Goal: Register for event/course

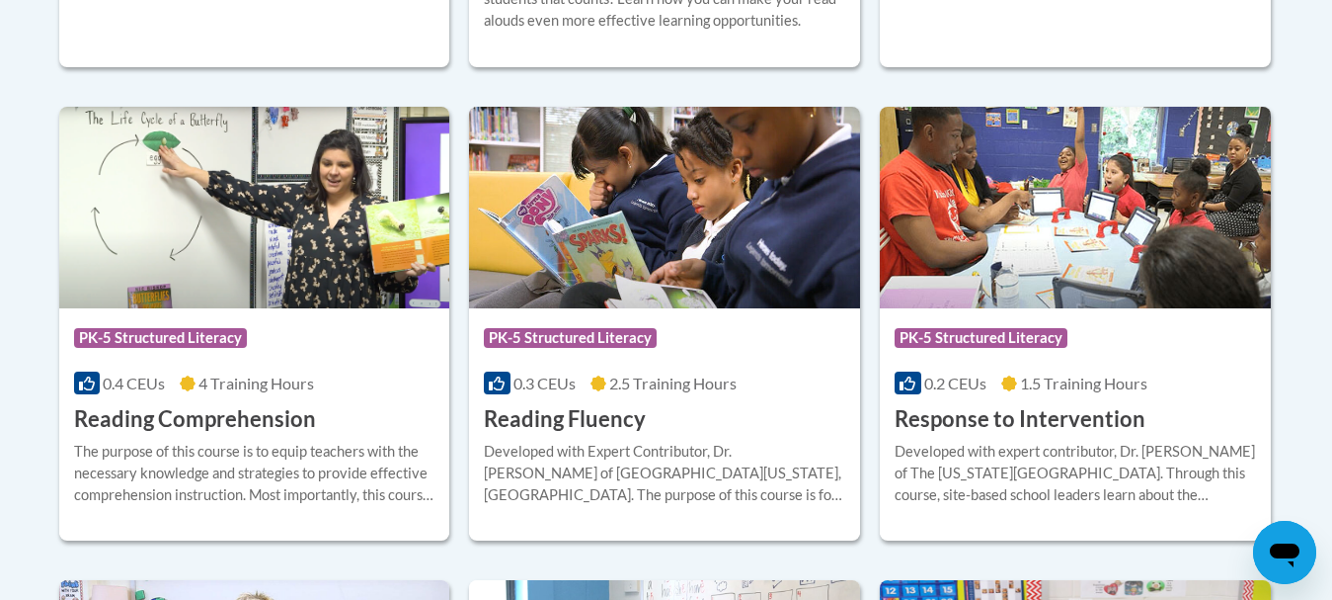
scroll to position [1812, 0]
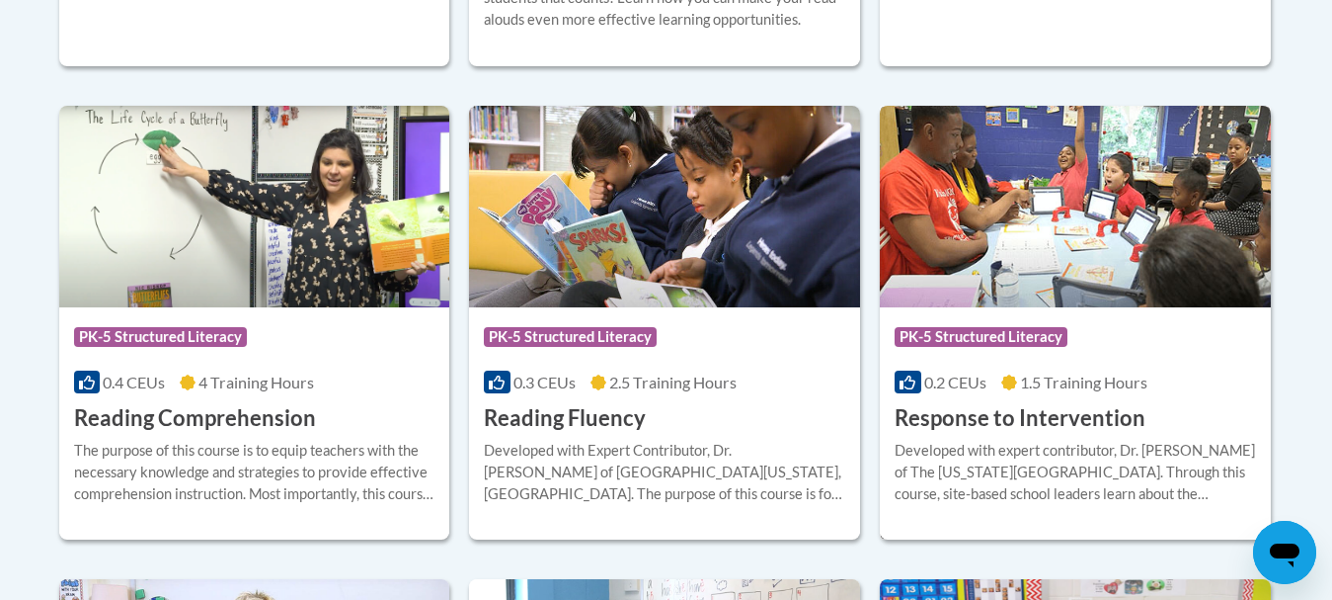
click at [911, 421] on h3 "Response to Intervention" at bounding box center [1020, 418] width 251 height 31
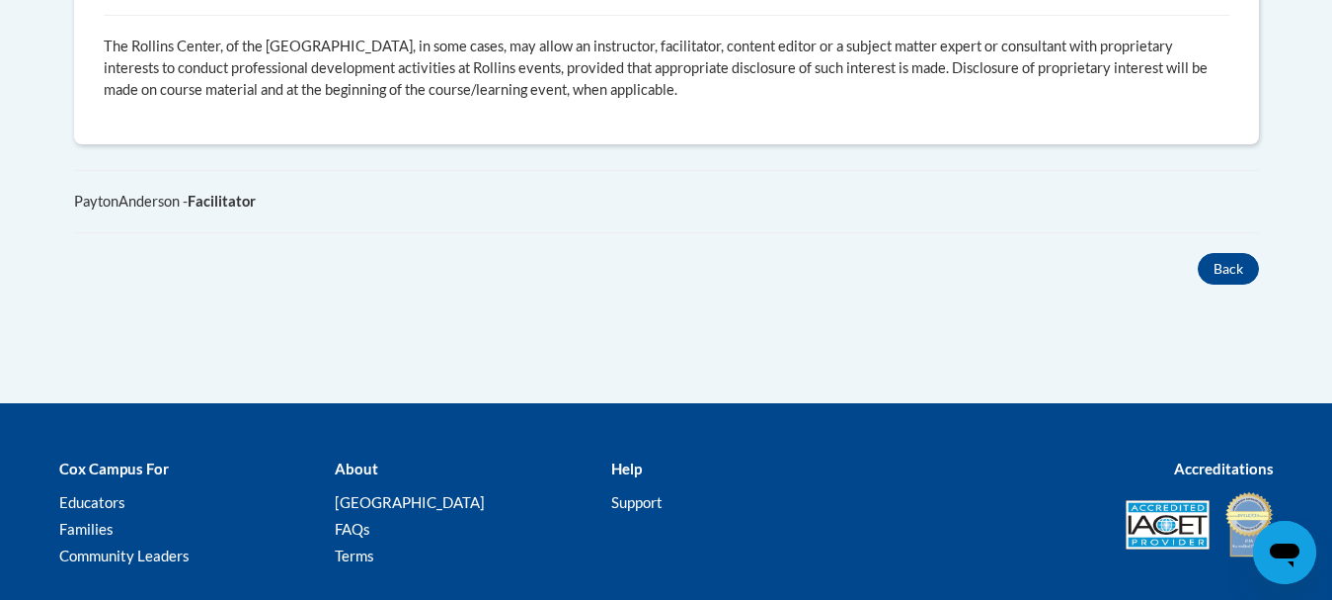
scroll to position [1238, 0]
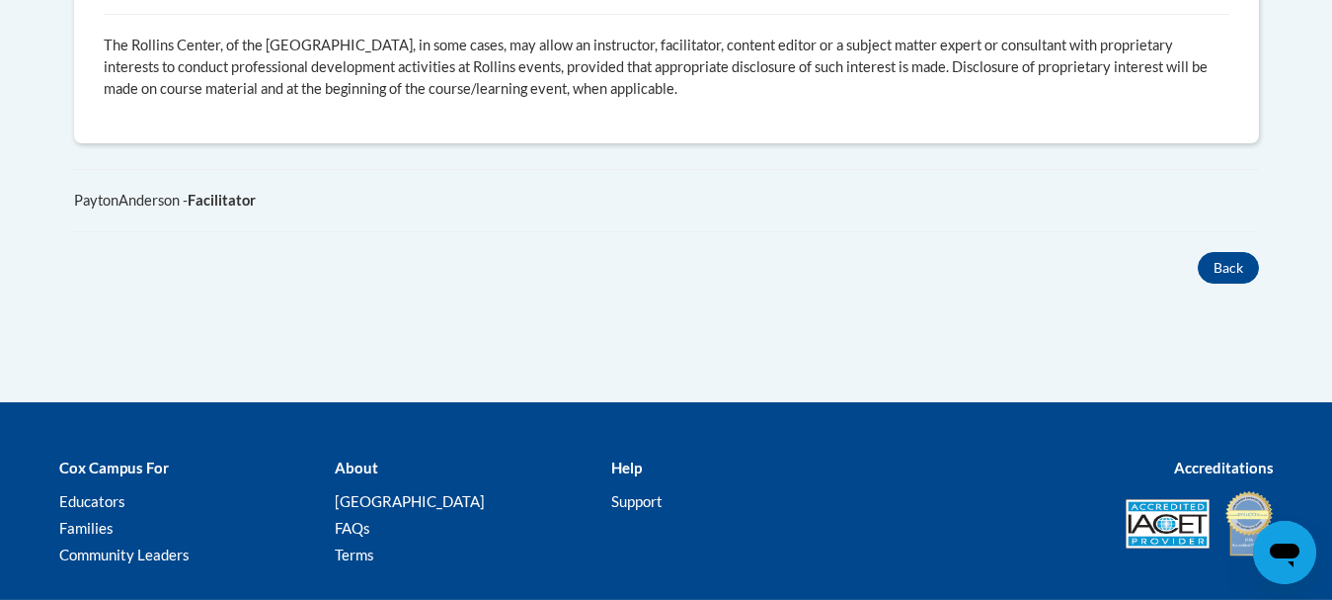
click at [915, 252] on div "Back" at bounding box center [666, 268] width 1215 height 32
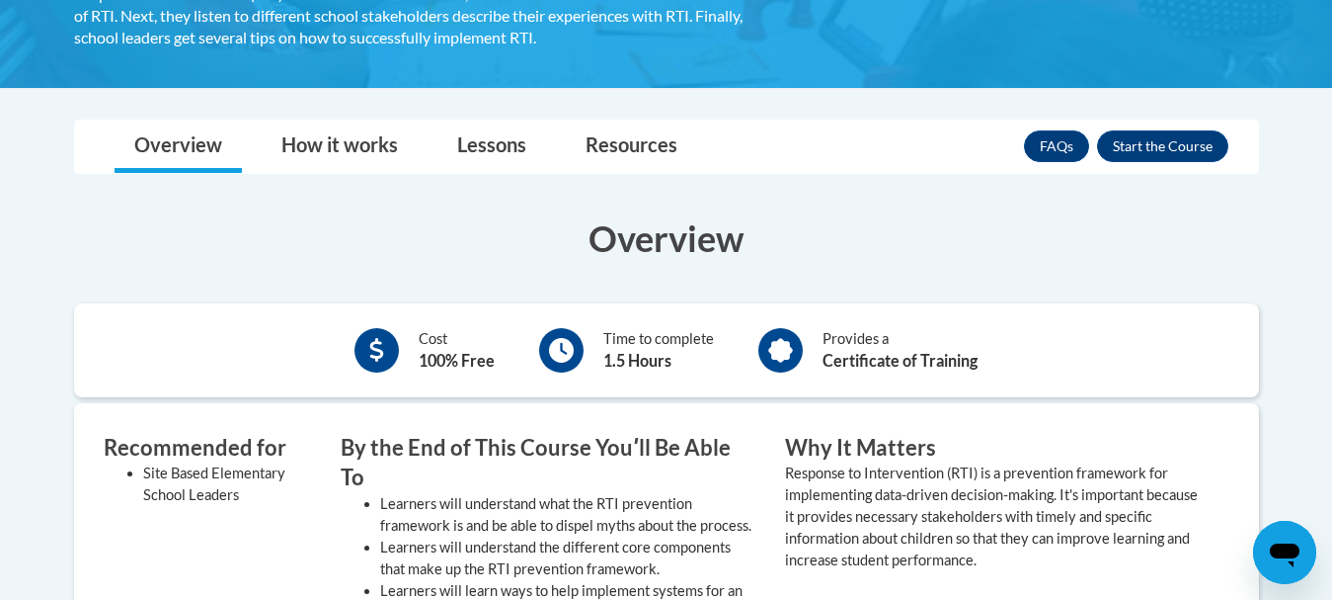
scroll to position [472, 0]
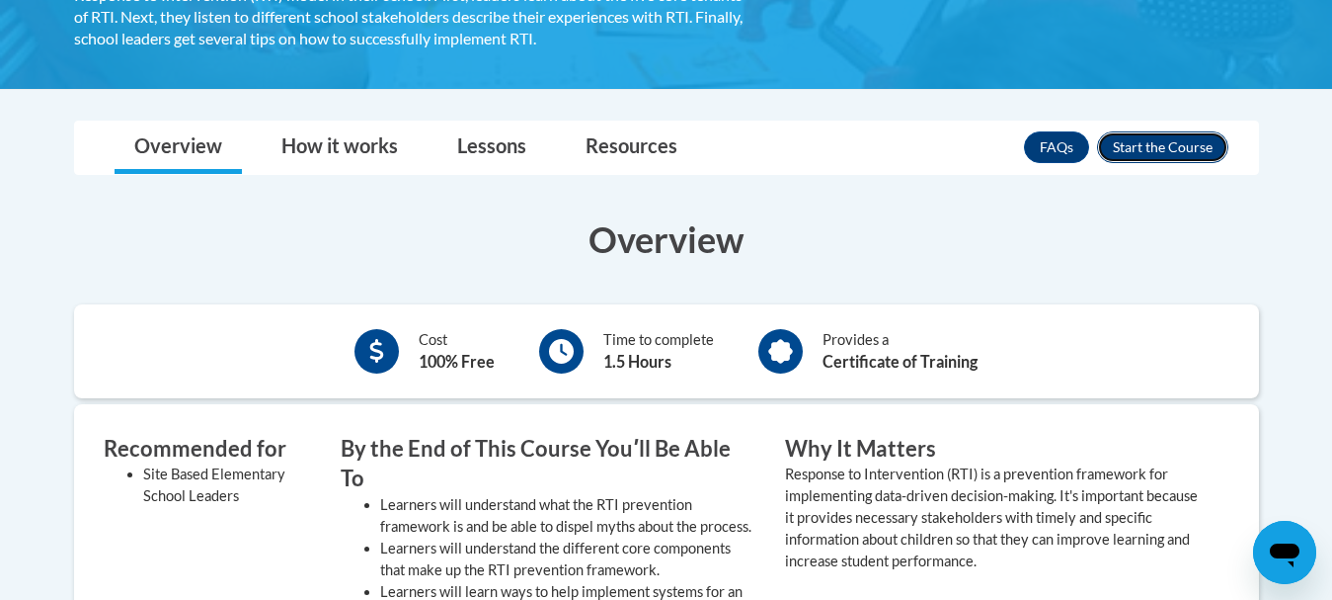
click at [1144, 149] on button "Enroll" at bounding box center [1162, 147] width 131 height 32
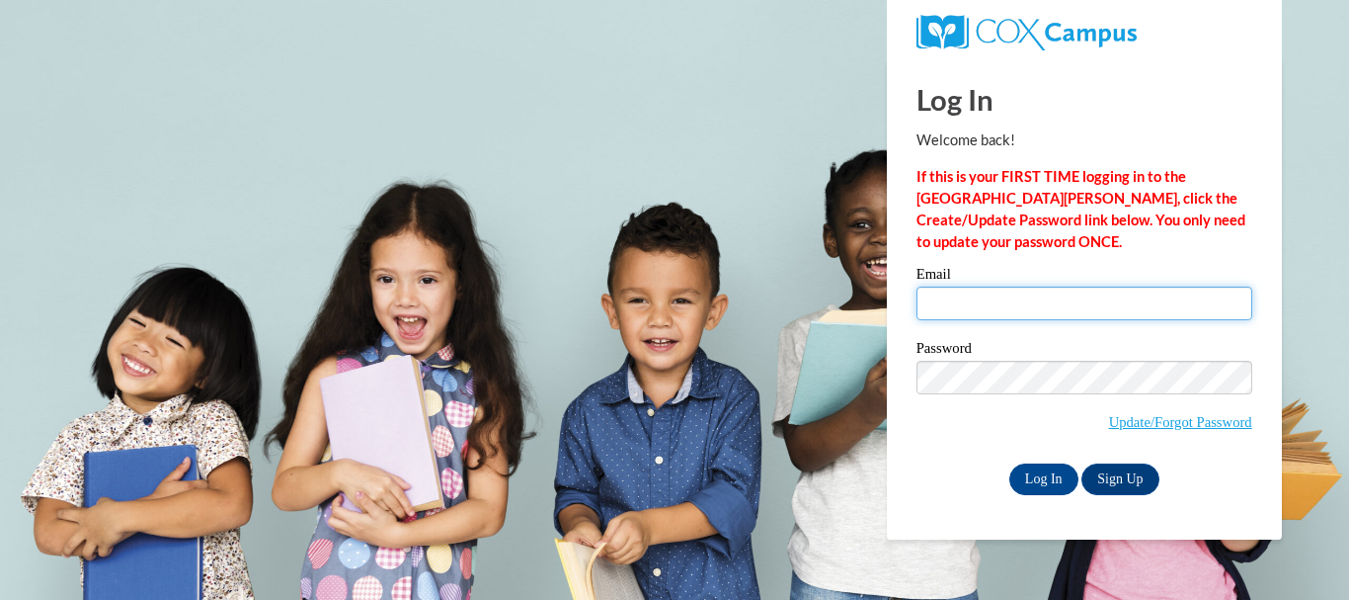
click at [1078, 295] on input "Email" at bounding box center [1085, 303] width 336 height 34
type input "abrewer@cambridge.k12.wi.us"
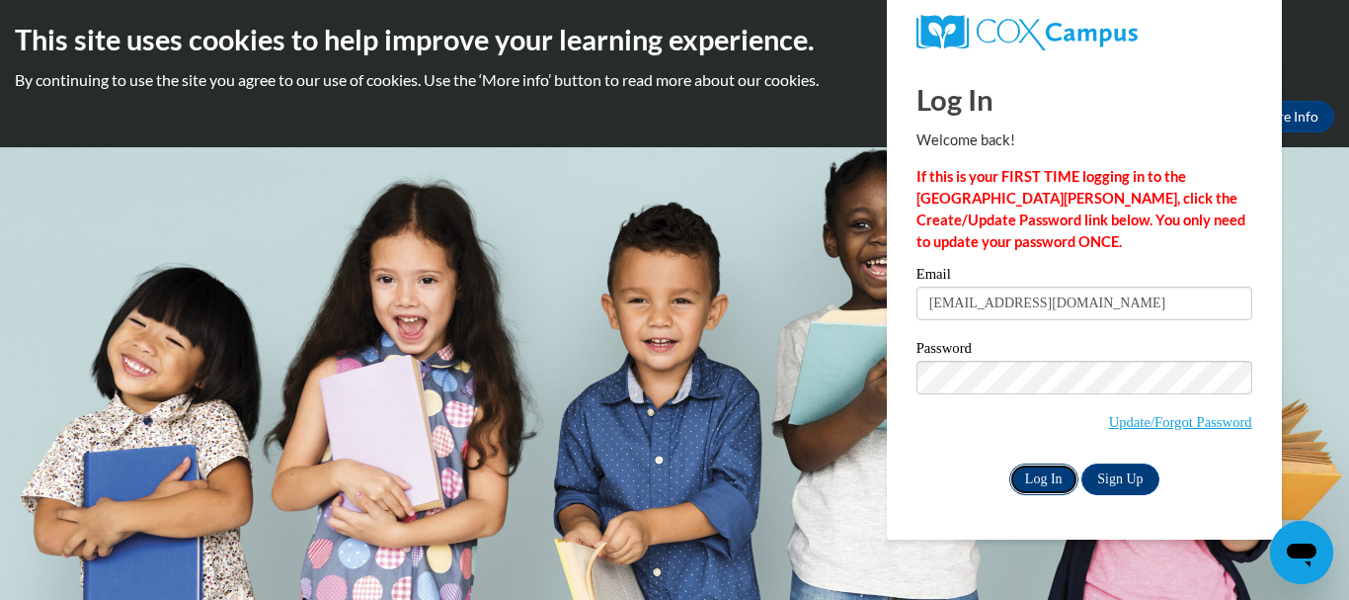
click at [1038, 480] on input "Log In" at bounding box center [1043, 479] width 69 height 32
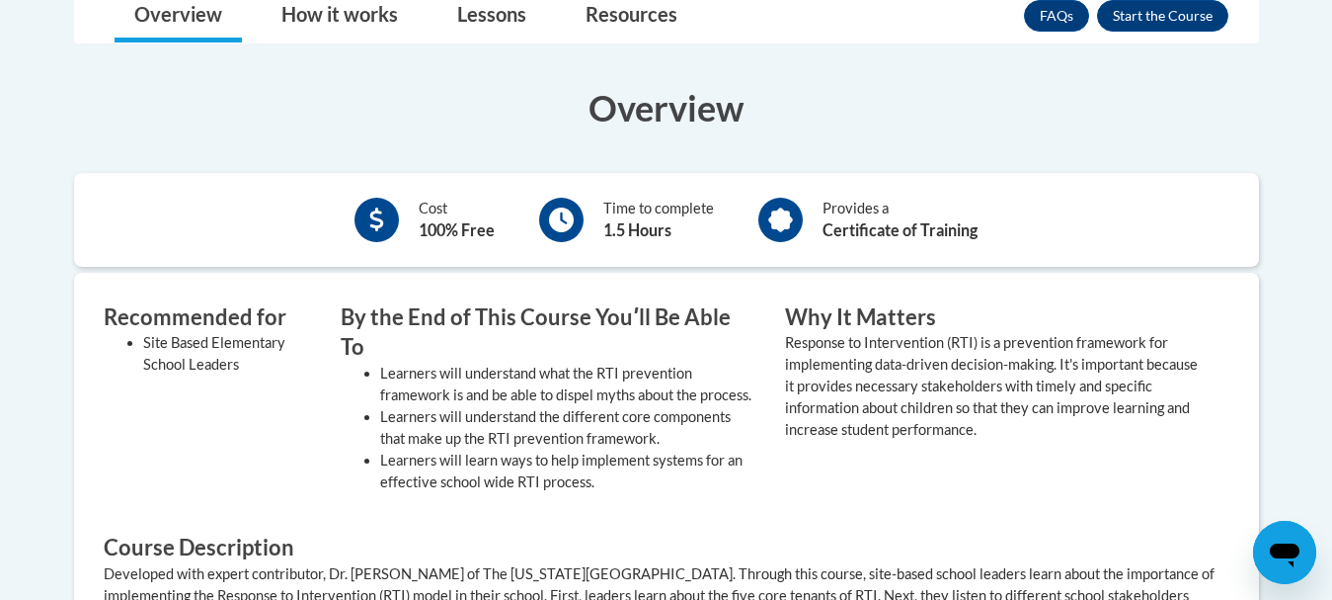
scroll to position [604, 0]
click at [1128, 10] on button "Enroll" at bounding box center [1162, 15] width 131 height 32
click at [1132, 131] on h3 "Overview" at bounding box center [666, 106] width 1185 height 49
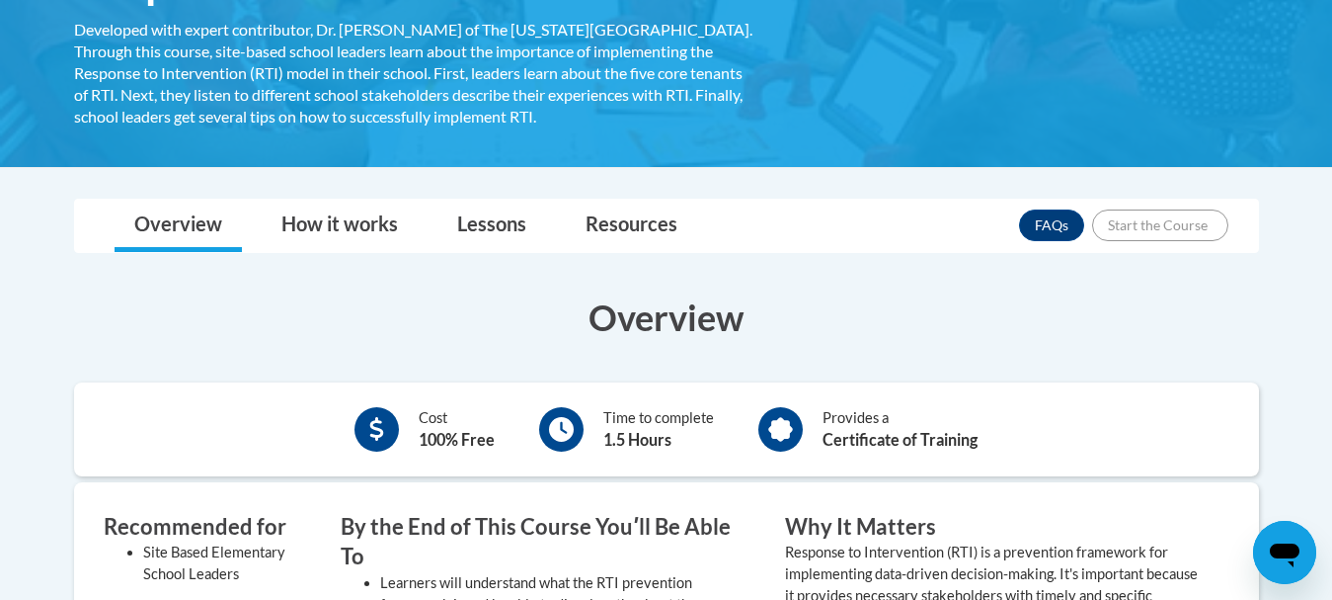
scroll to position [383, 0]
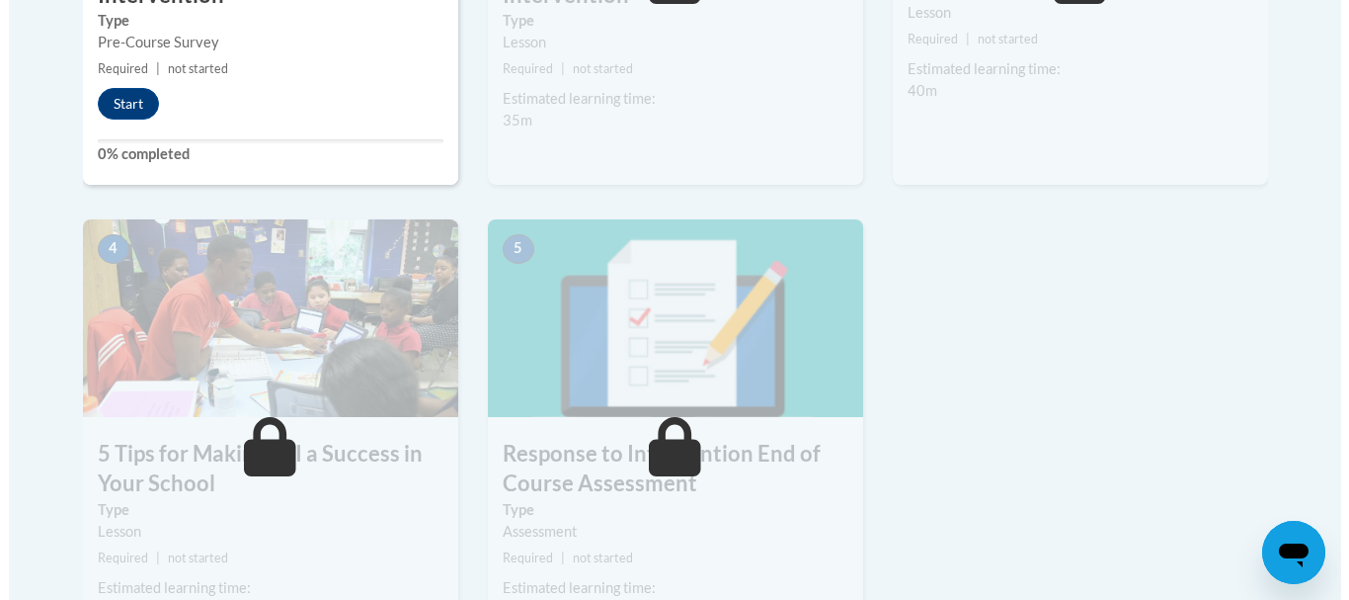
scroll to position [932, 0]
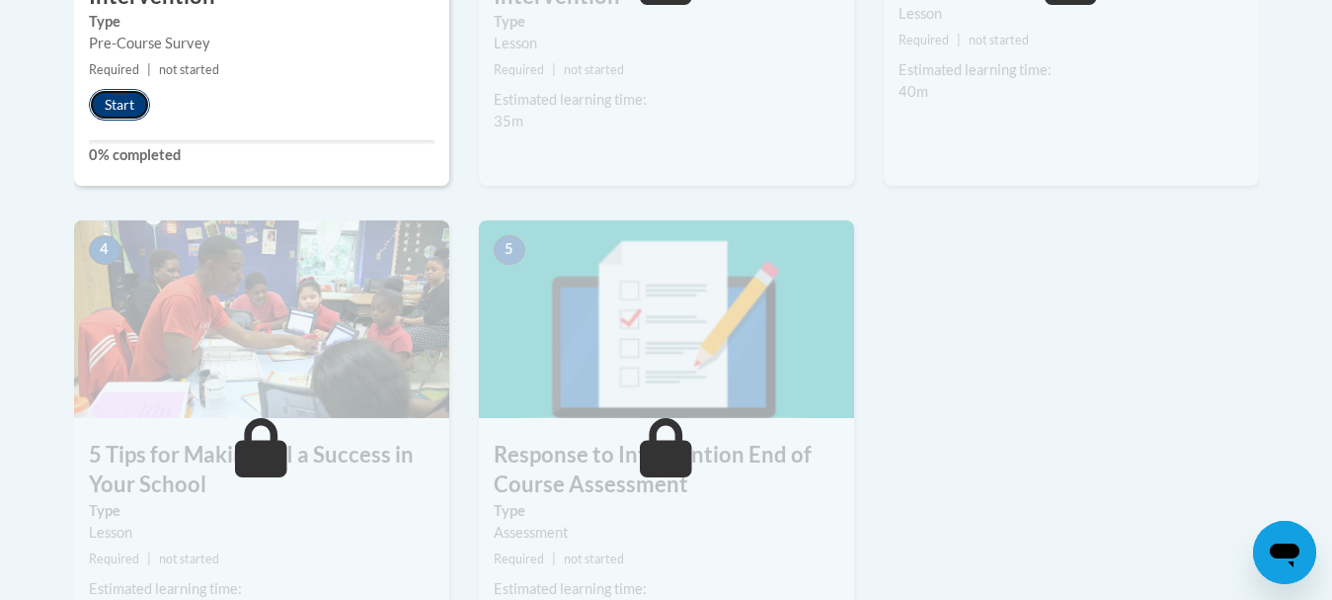
click at [125, 110] on button "Start" at bounding box center [119, 105] width 61 height 32
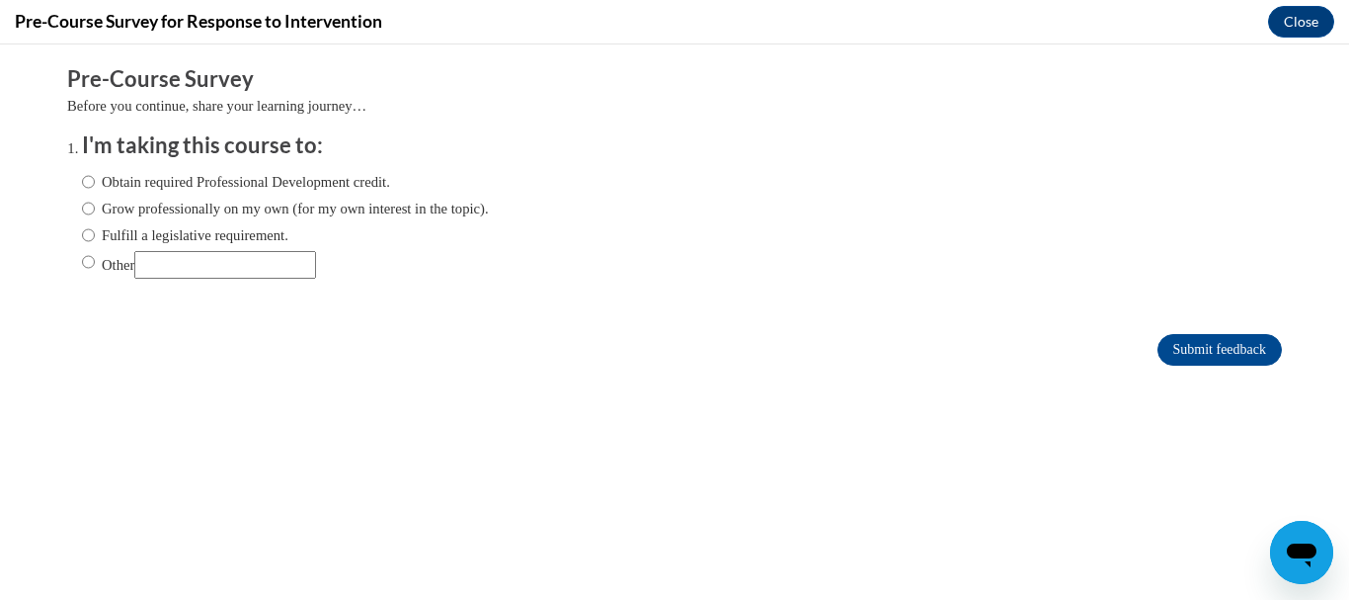
scroll to position [0, 0]
click at [82, 183] on input "Obtain required Professional Development credit." at bounding box center [88, 182] width 13 height 22
radio input "true"
click at [1158, 348] on input "Submit feedback" at bounding box center [1220, 350] width 124 height 32
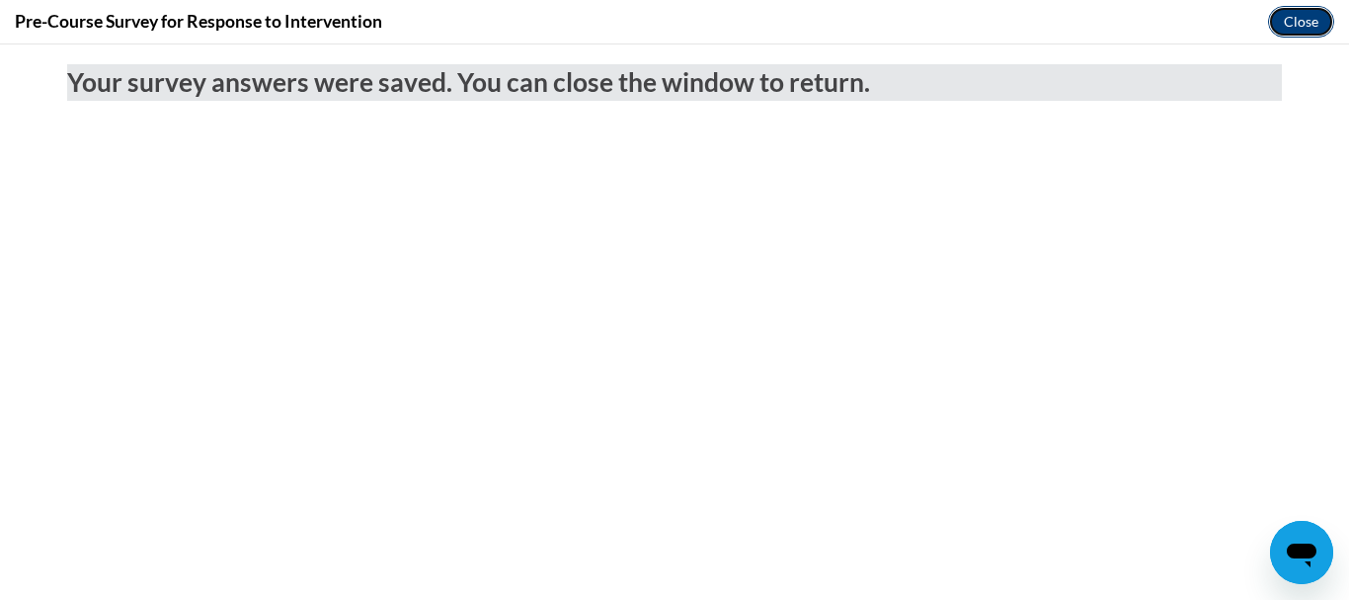
click at [1298, 15] on button "Close" at bounding box center [1301, 22] width 66 height 32
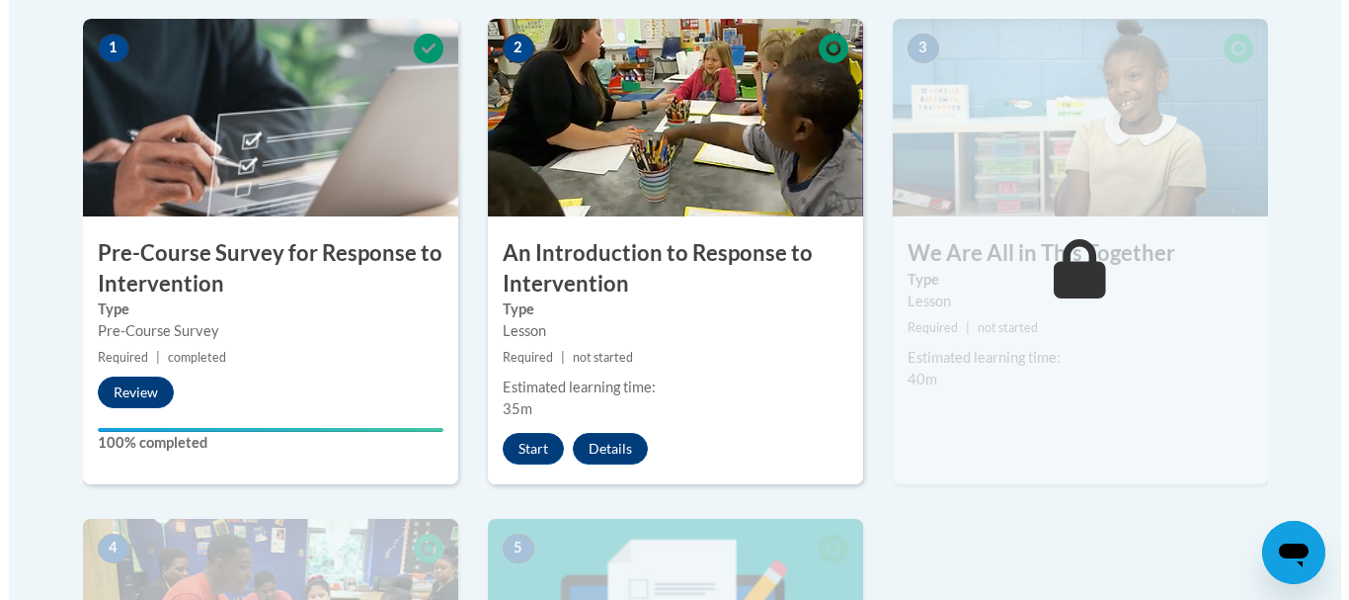
scroll to position [646, 0]
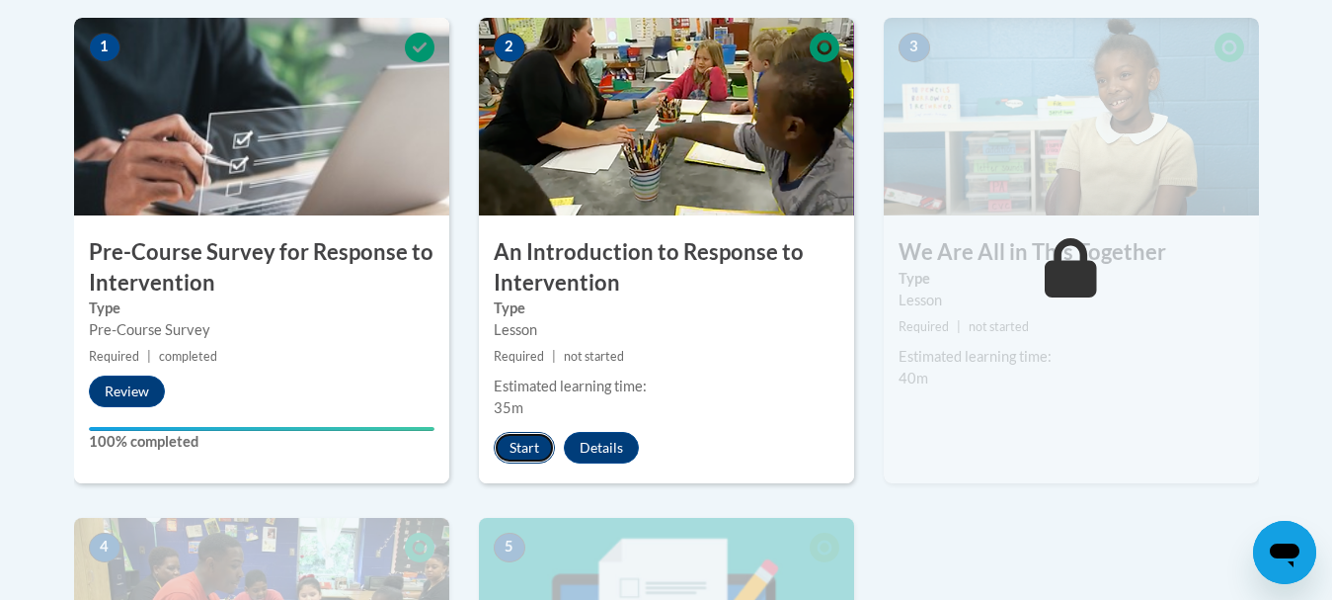
click at [537, 452] on button "Start" at bounding box center [524, 448] width 61 height 32
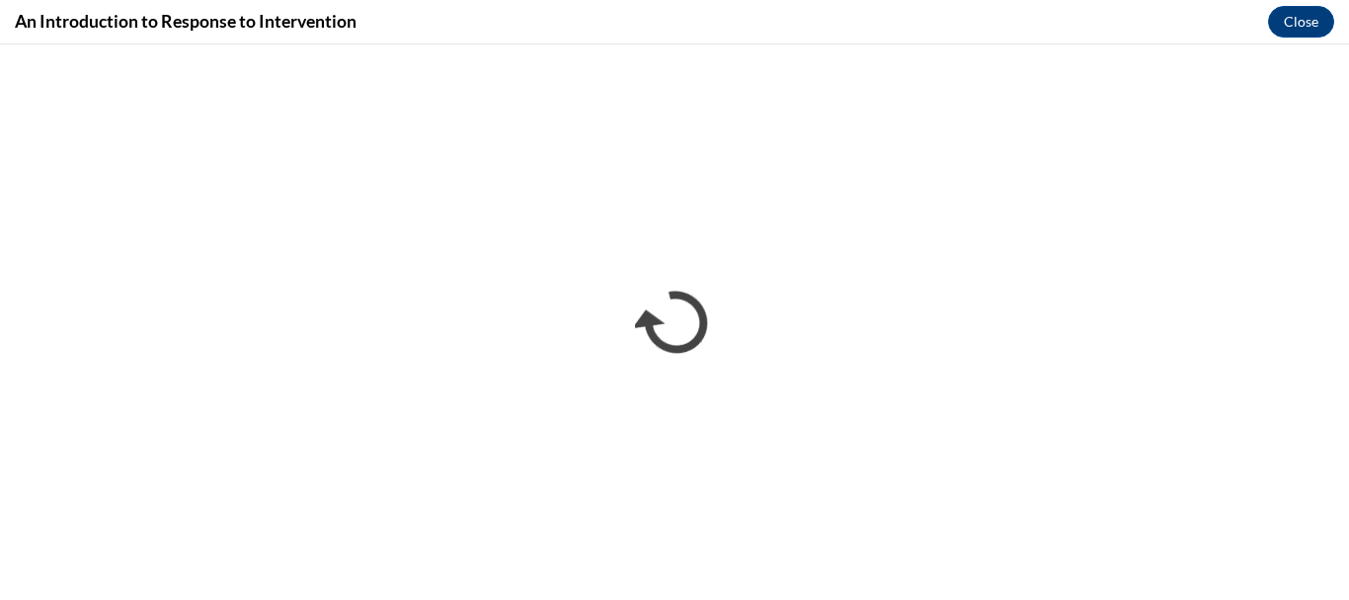
scroll to position [0, 0]
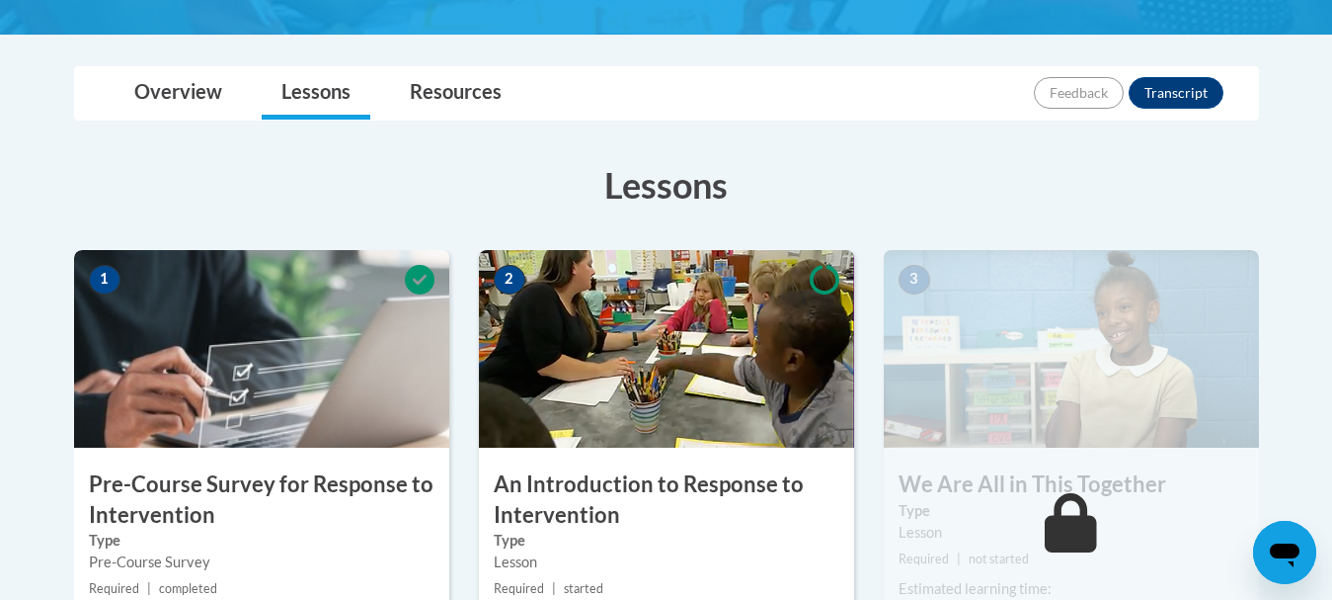
scroll to position [413, 0]
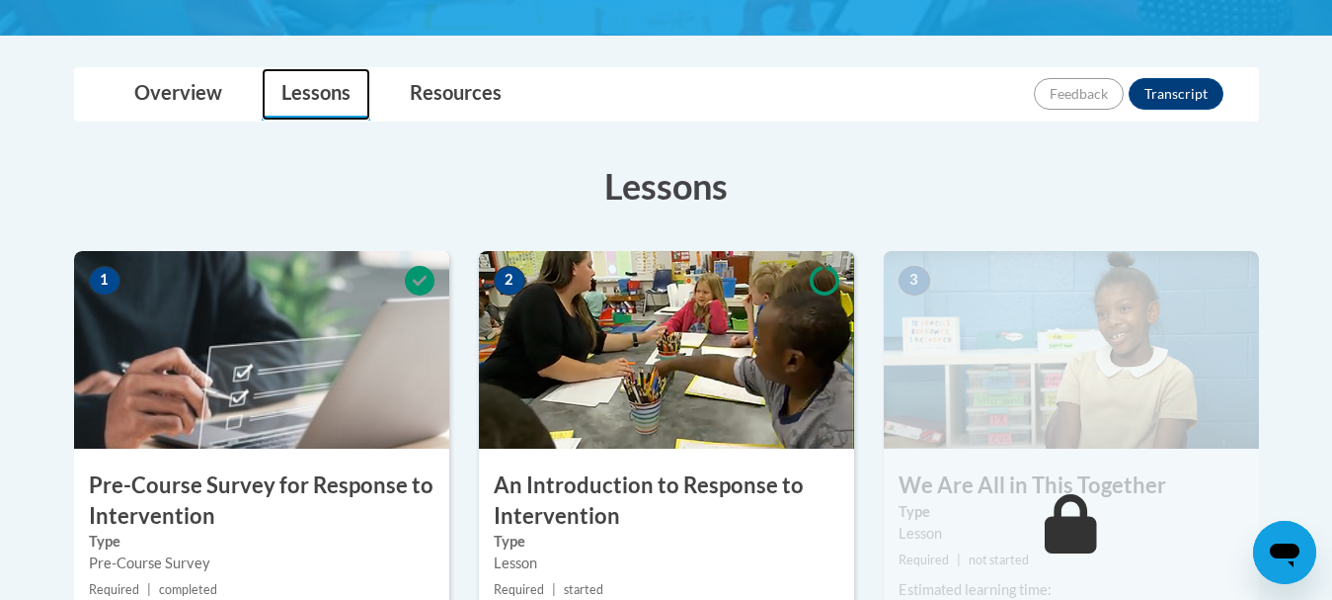
click at [312, 104] on link "Lessons" at bounding box center [316, 94] width 109 height 52
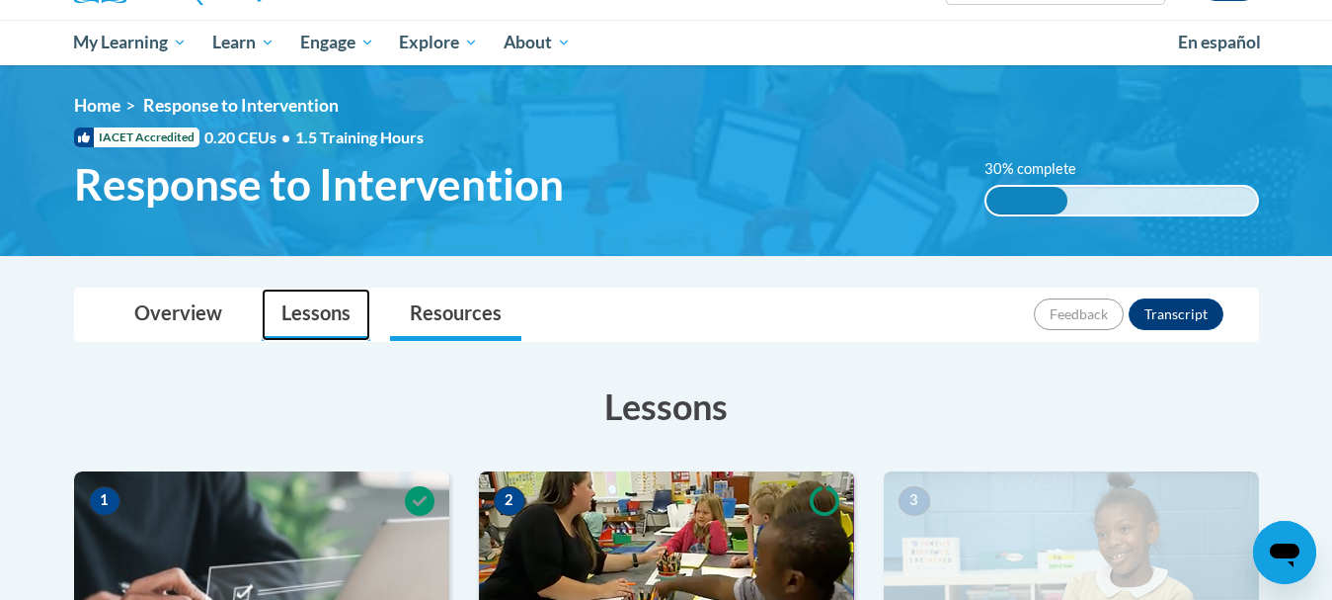
scroll to position [190, 0]
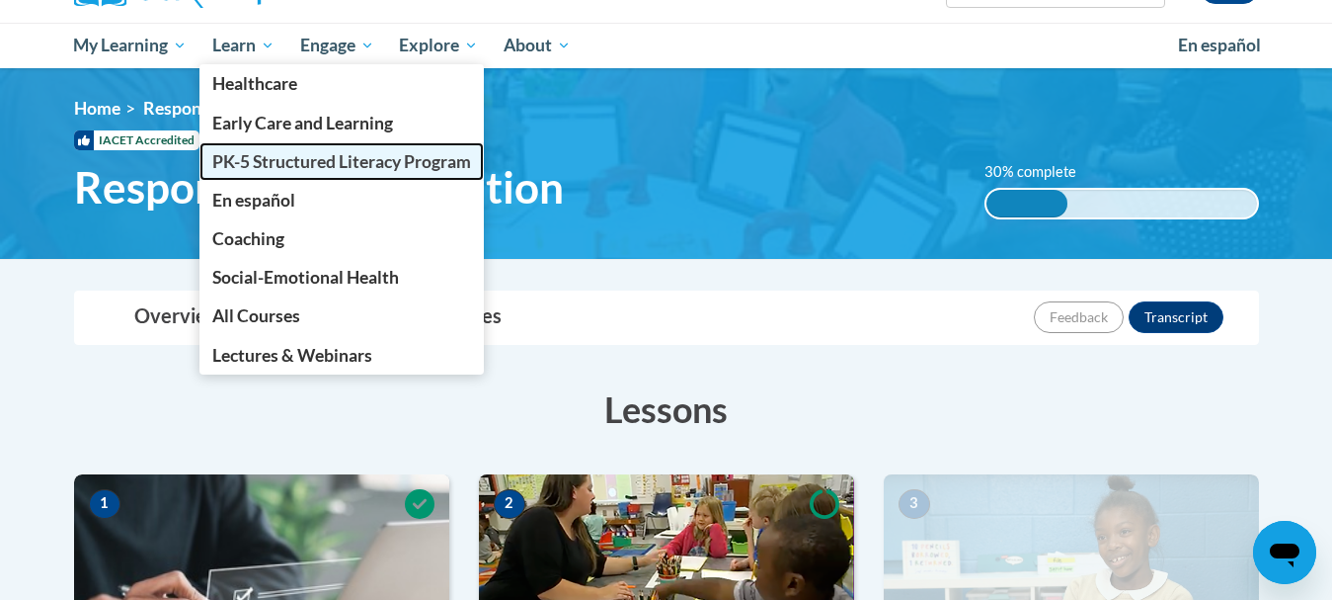
click at [274, 162] on span "PK-5 Structured Literacy Program" at bounding box center [341, 161] width 259 height 21
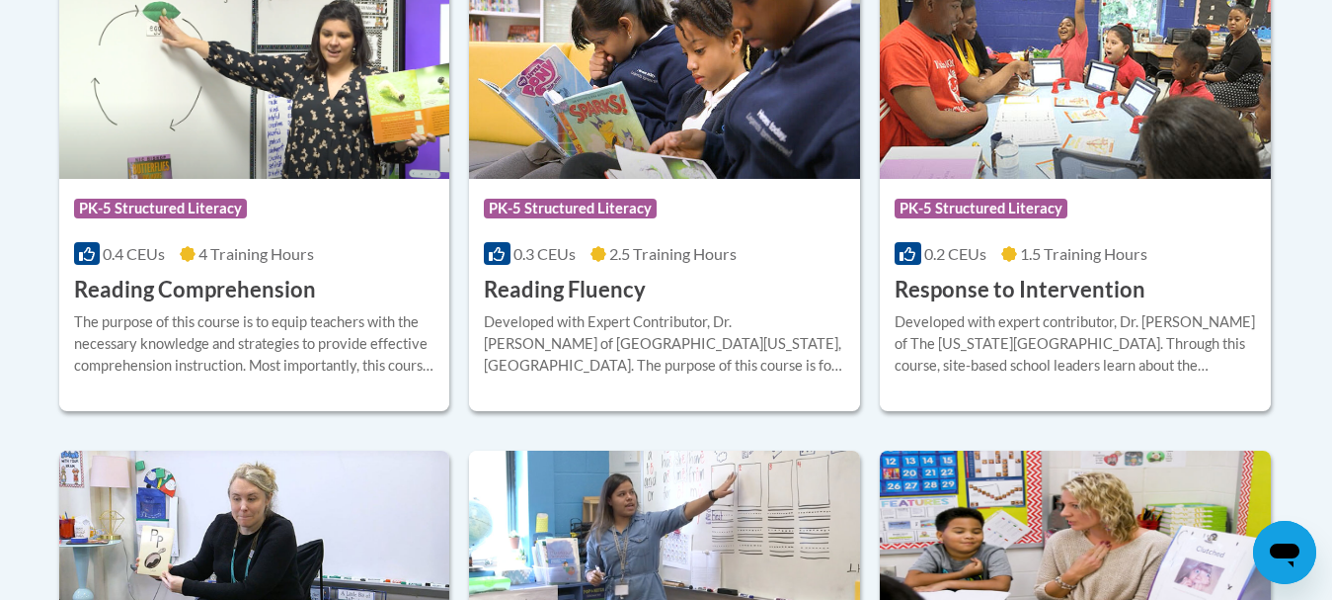
scroll to position [1942, 0]
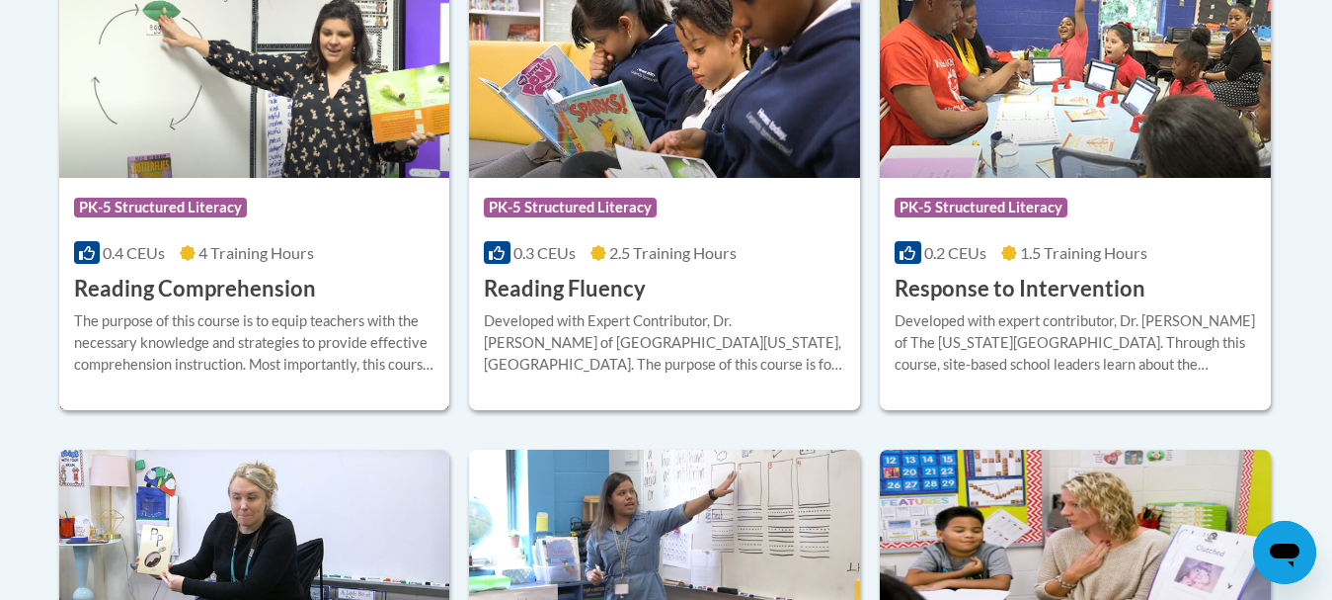
click at [297, 298] on h3 "Reading Comprehension" at bounding box center [195, 289] width 242 height 31
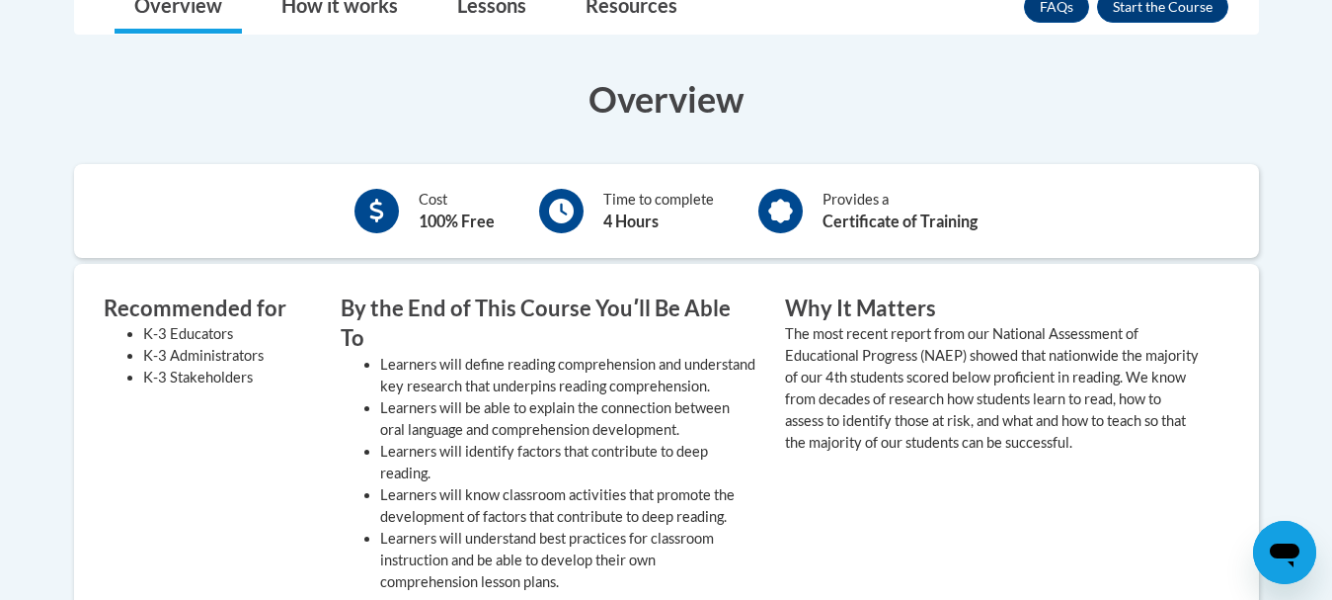
scroll to position [568, 0]
click at [621, 276] on div "Recommended for K-3 Educators K-3 Administrators K-3 Stakeholders By the End of…" at bounding box center [666, 561] width 1185 height 593
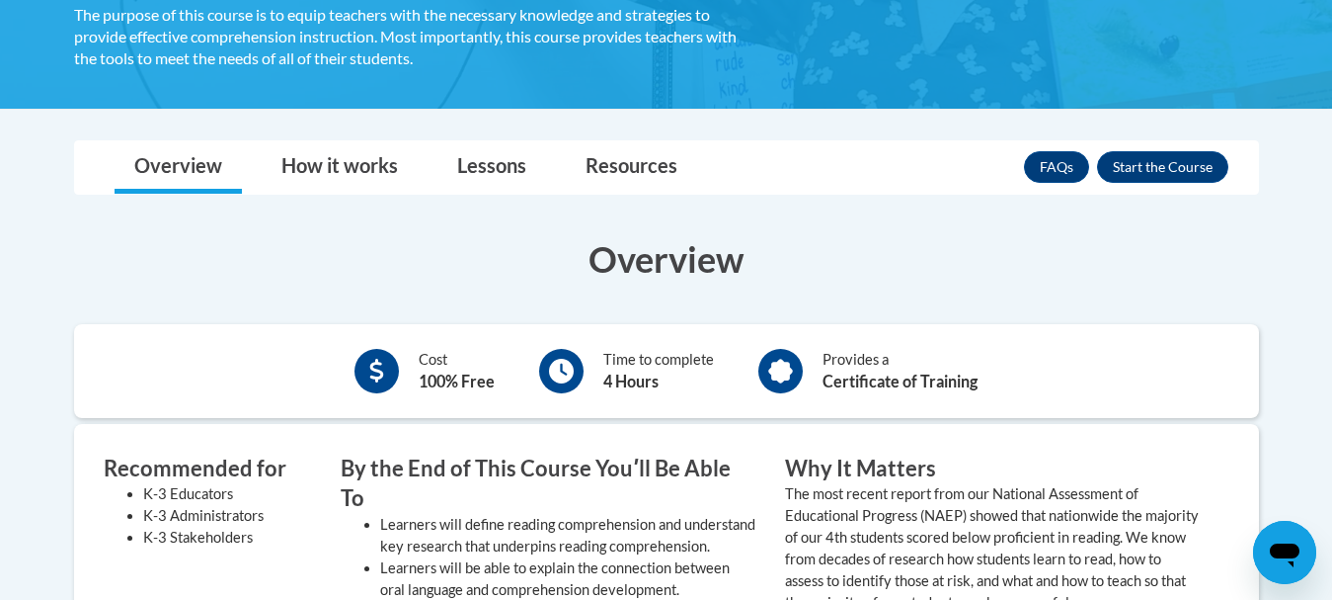
scroll to position [408, 0]
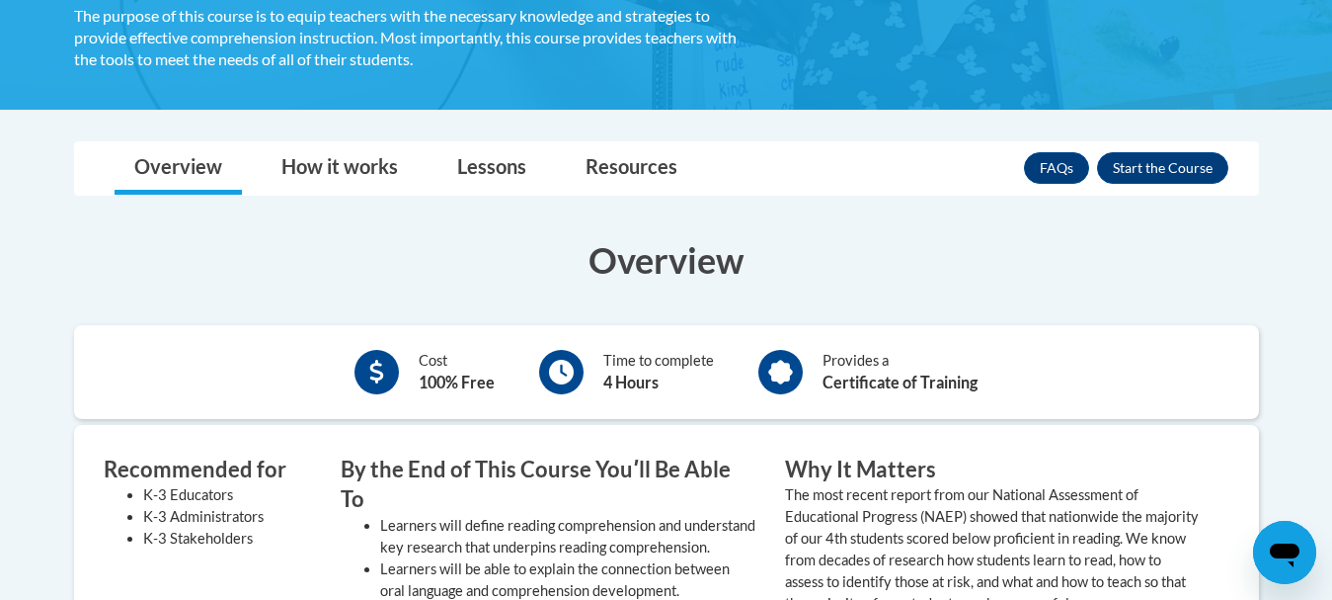
click at [1153, 186] on div "FAQs Enroll" at bounding box center [1126, 167] width 204 height 51
click at [1162, 163] on button "Enroll" at bounding box center [1162, 168] width 131 height 32
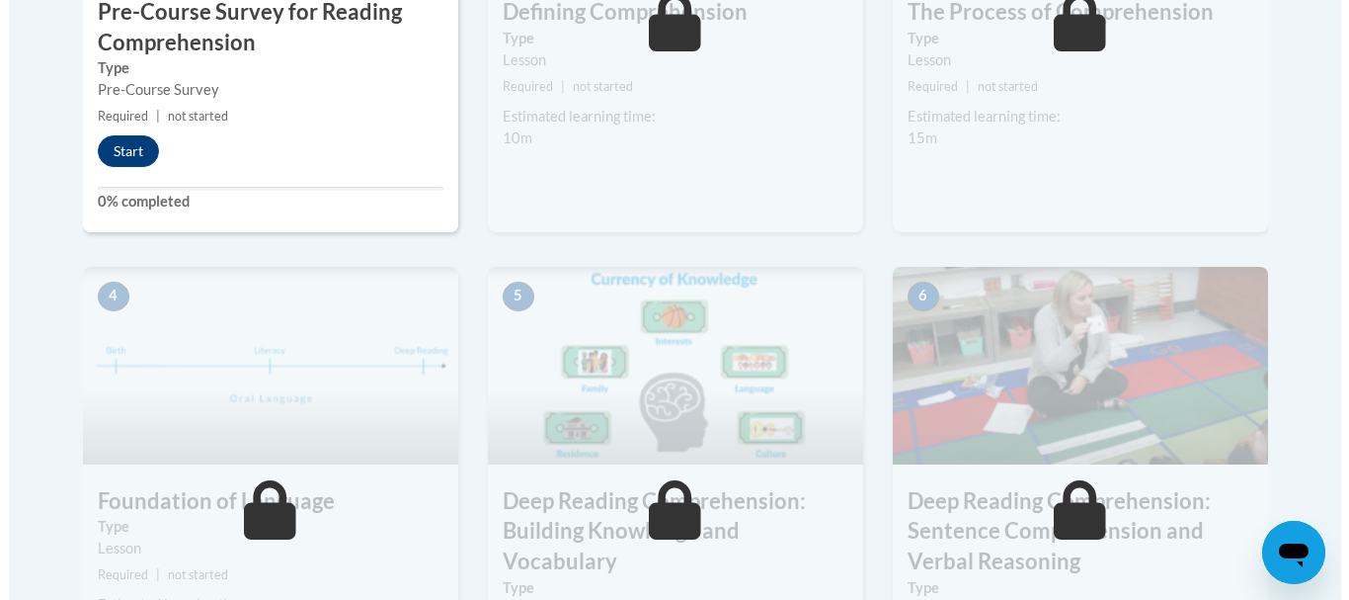
scroll to position [885, 0]
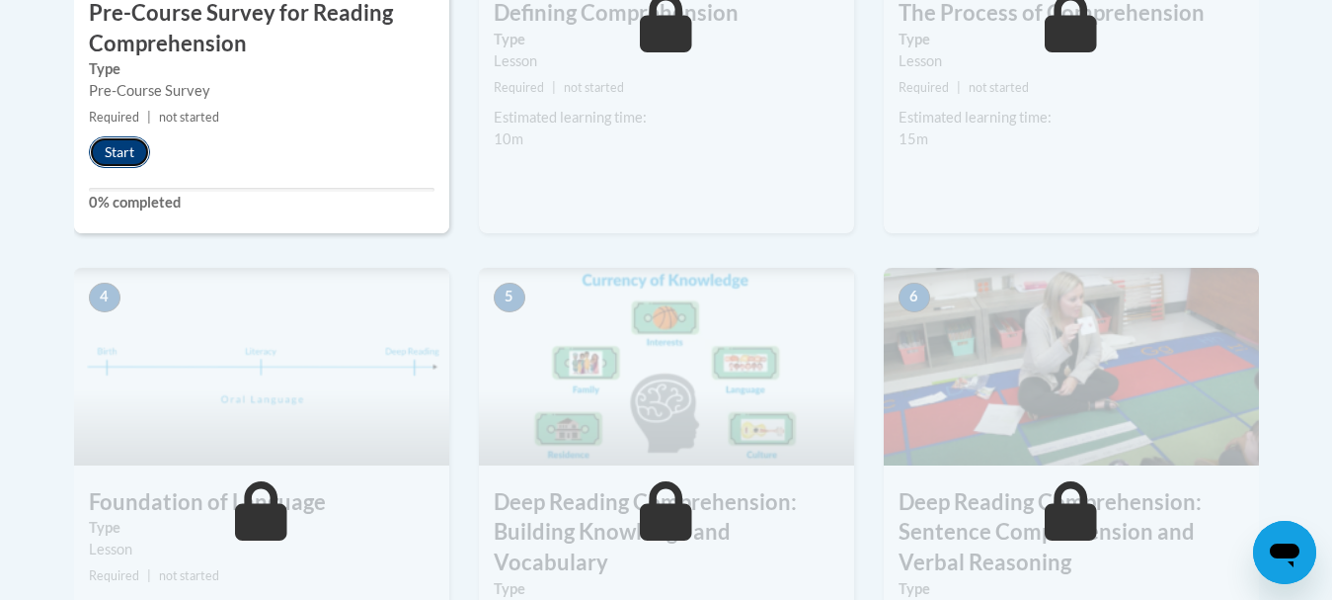
click at [128, 156] on button "Start" at bounding box center [119, 152] width 61 height 32
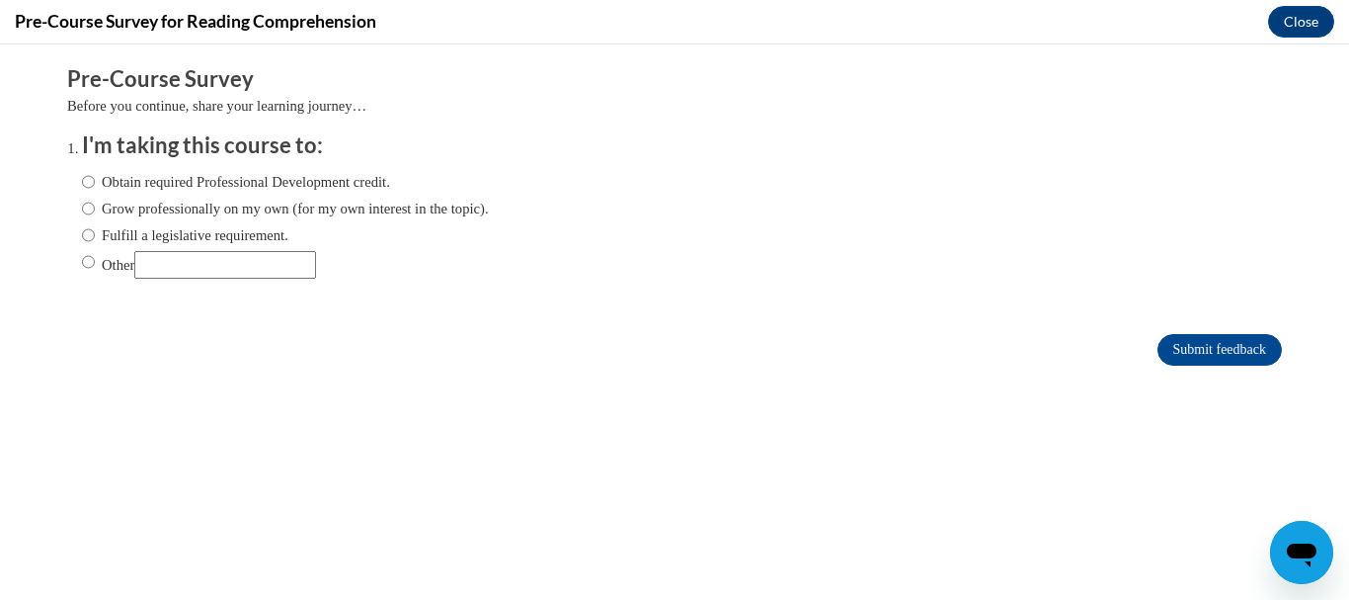
scroll to position [0, 0]
click at [82, 184] on input "Obtain required Professional Development credit." at bounding box center [88, 182] width 13 height 22
radio input "true"
click at [1175, 348] on input "Submit feedback" at bounding box center [1220, 350] width 124 height 32
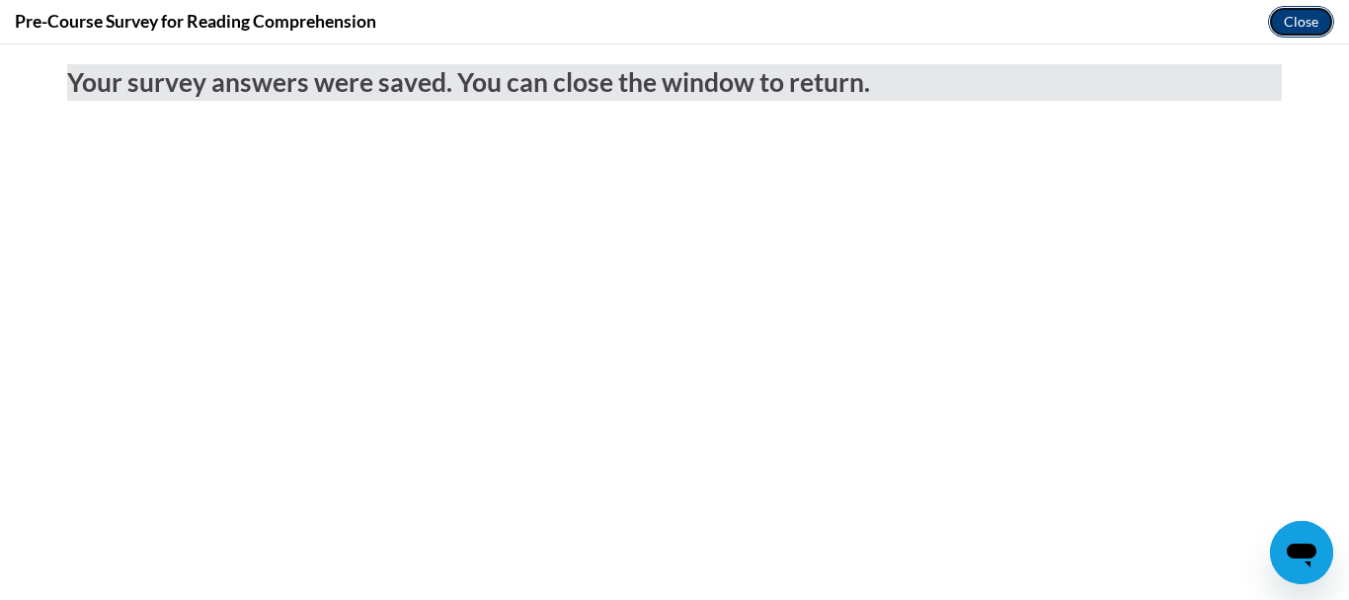
click at [1300, 26] on button "Close" at bounding box center [1301, 22] width 66 height 32
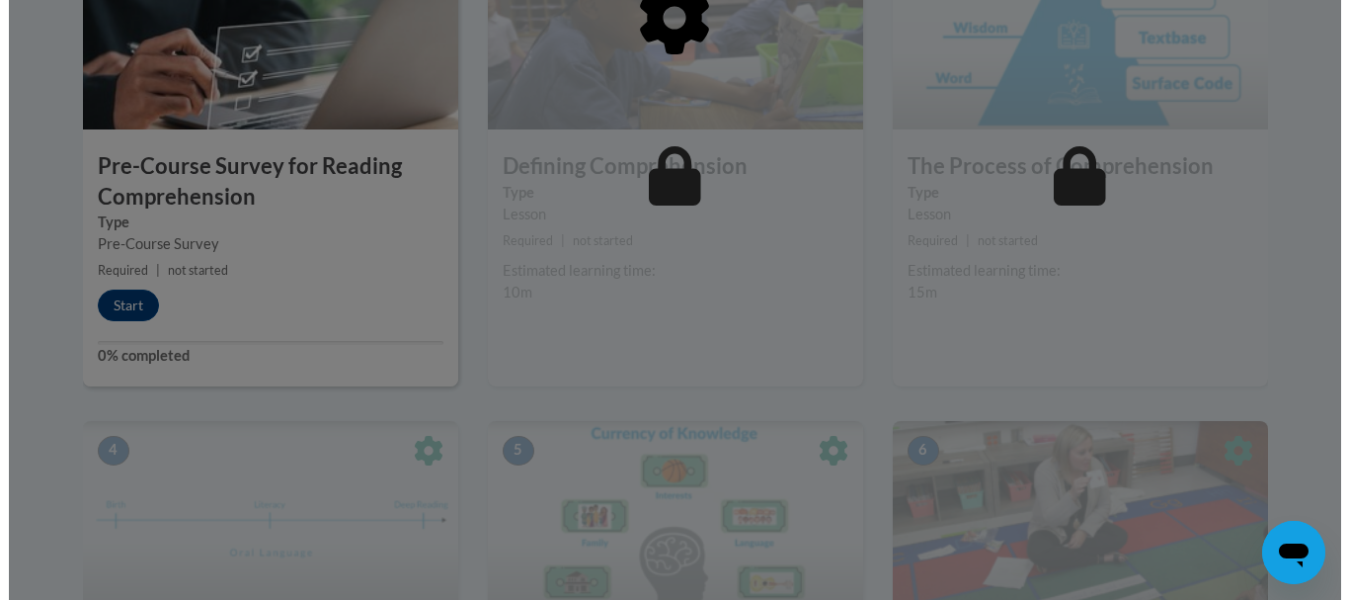
scroll to position [728, 0]
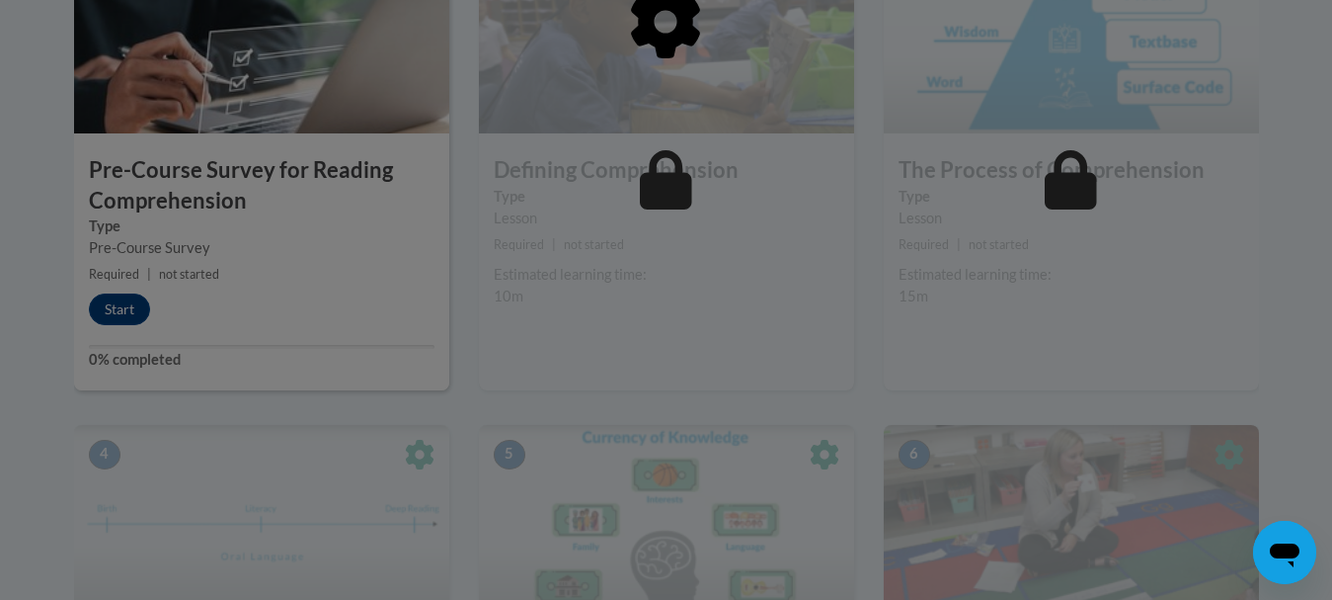
click at [665, 194] on div at bounding box center [666, 123] width 1185 height 375
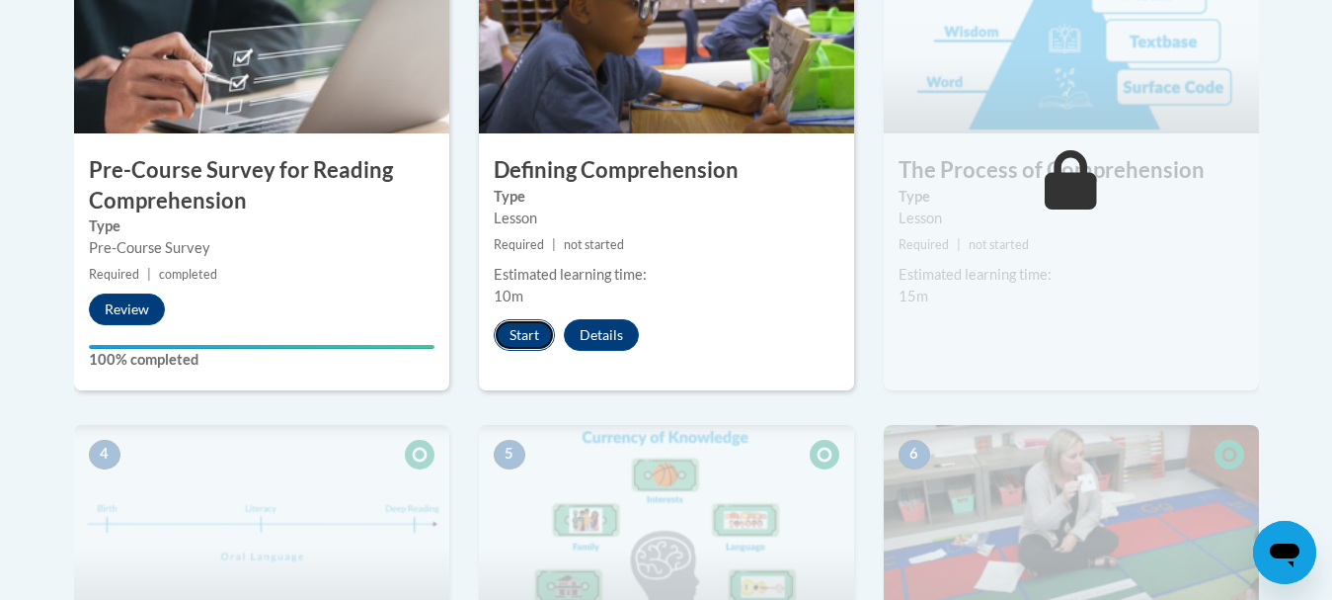
click at [512, 327] on button "Start" at bounding box center [524, 335] width 61 height 32
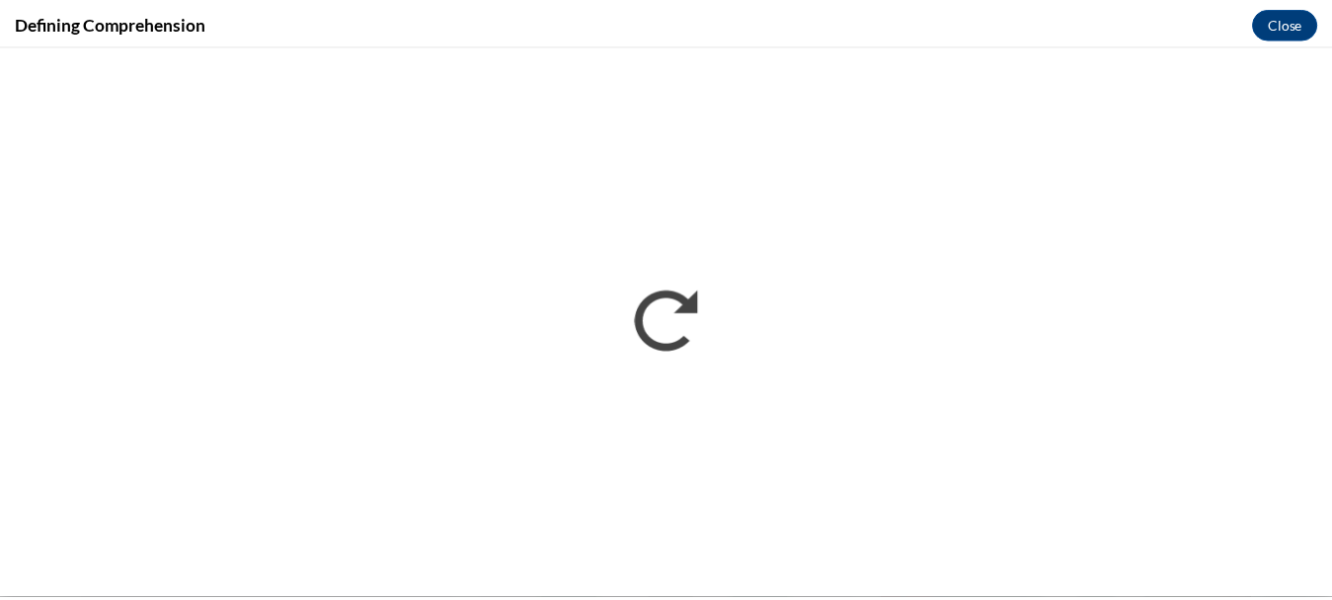
scroll to position [0, 0]
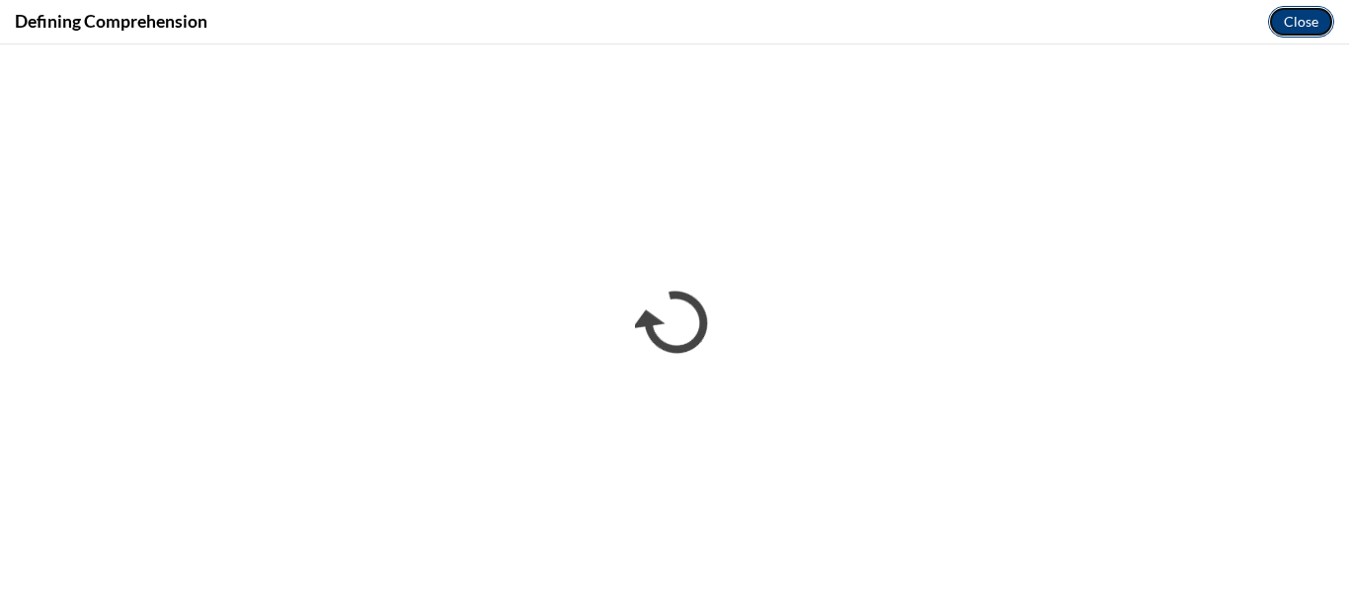
click at [1295, 37] on button "Close" at bounding box center [1301, 22] width 66 height 32
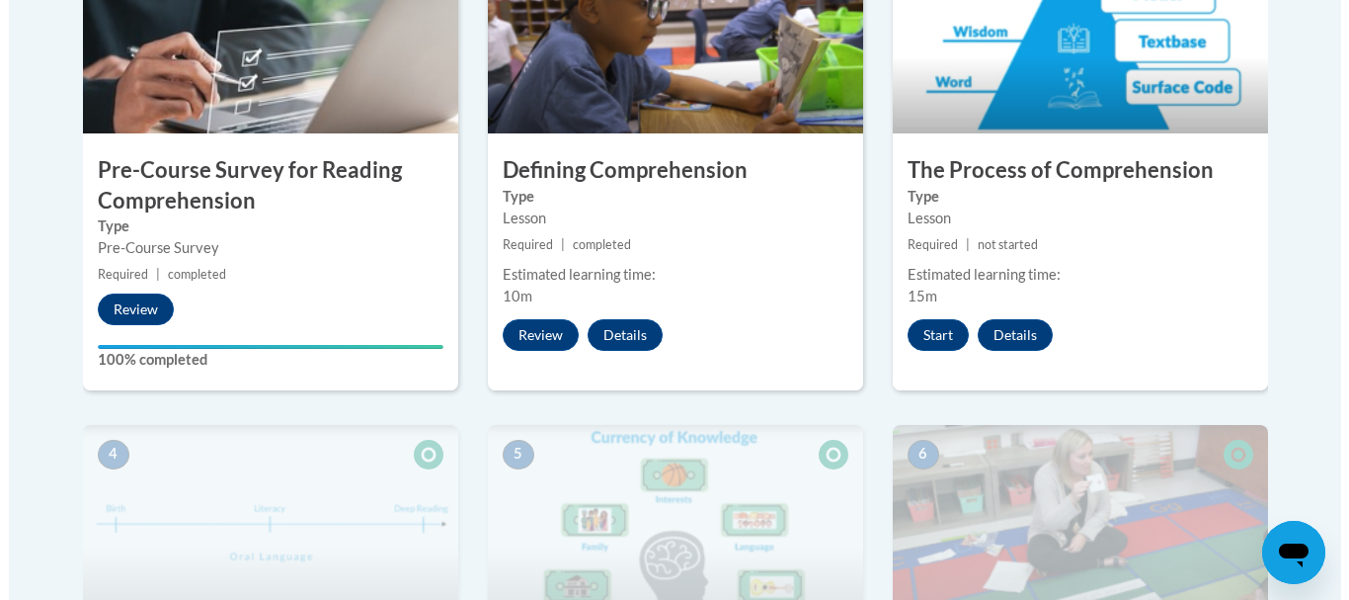
scroll to position [874, 0]
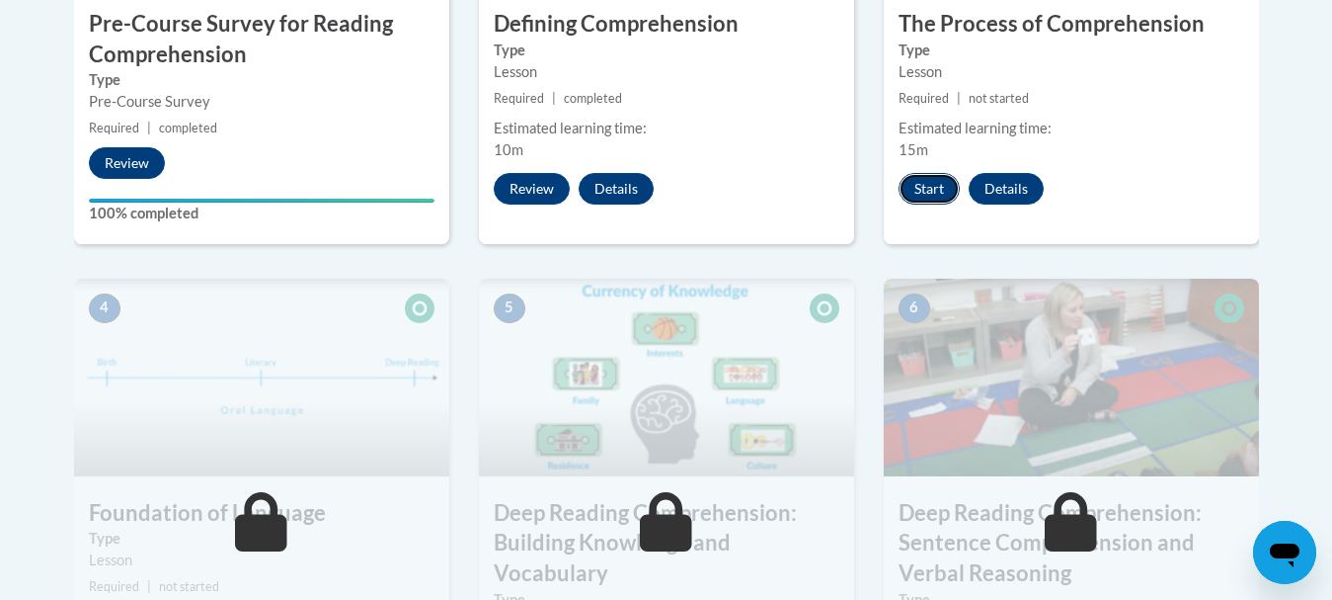
click at [922, 193] on button "Start" at bounding box center [929, 189] width 61 height 32
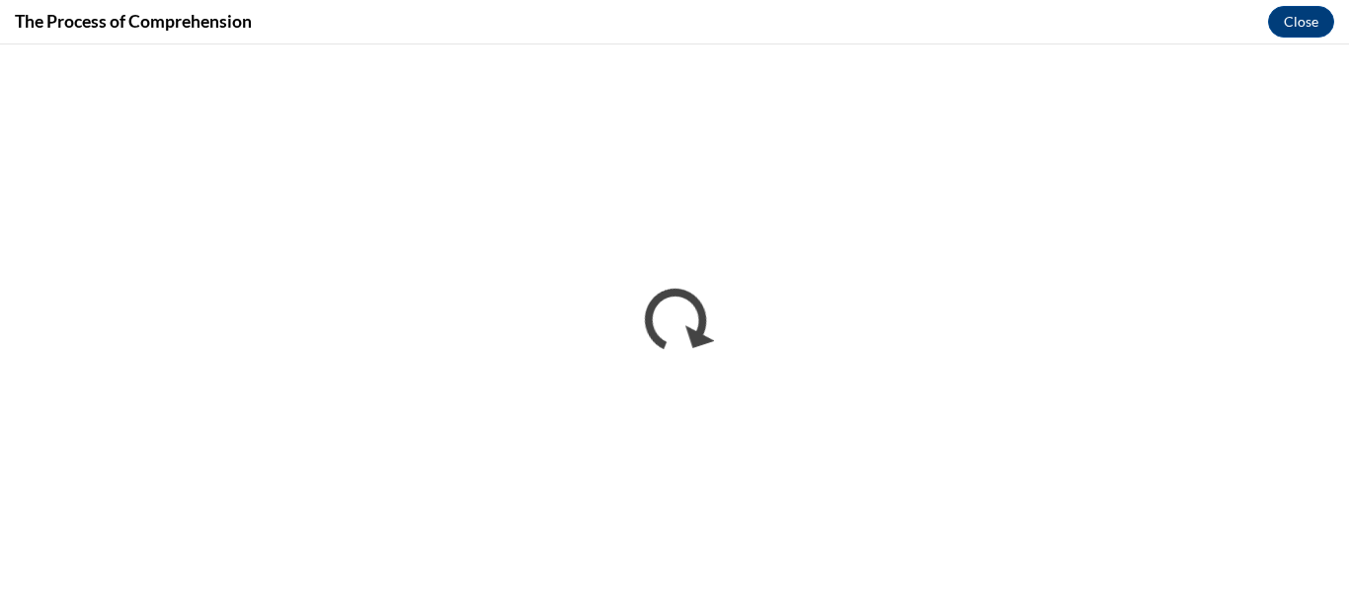
scroll to position [0, 0]
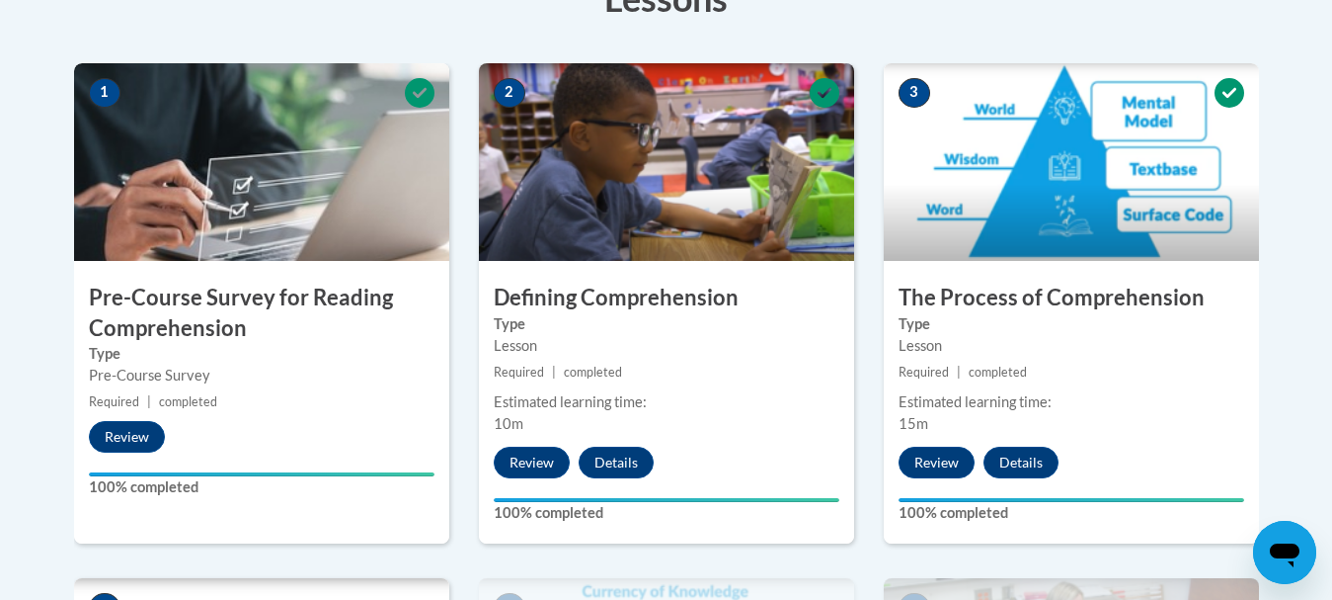
scroll to position [606, 0]
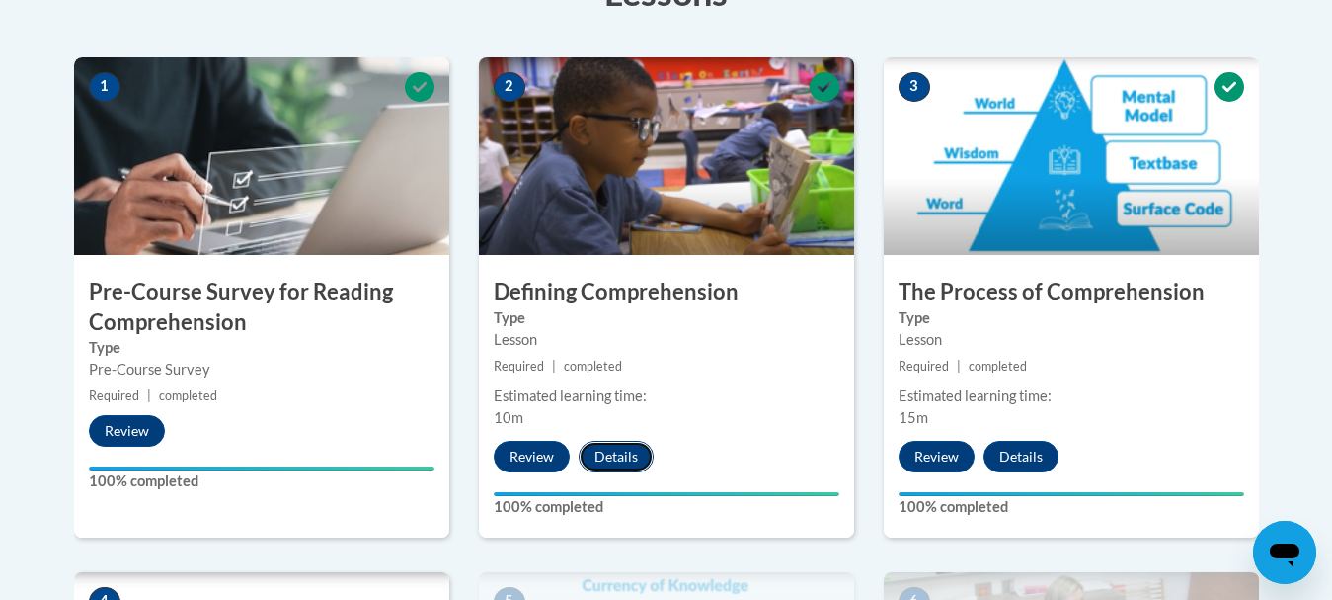
click at [626, 449] on button "Details" at bounding box center [616, 457] width 75 height 32
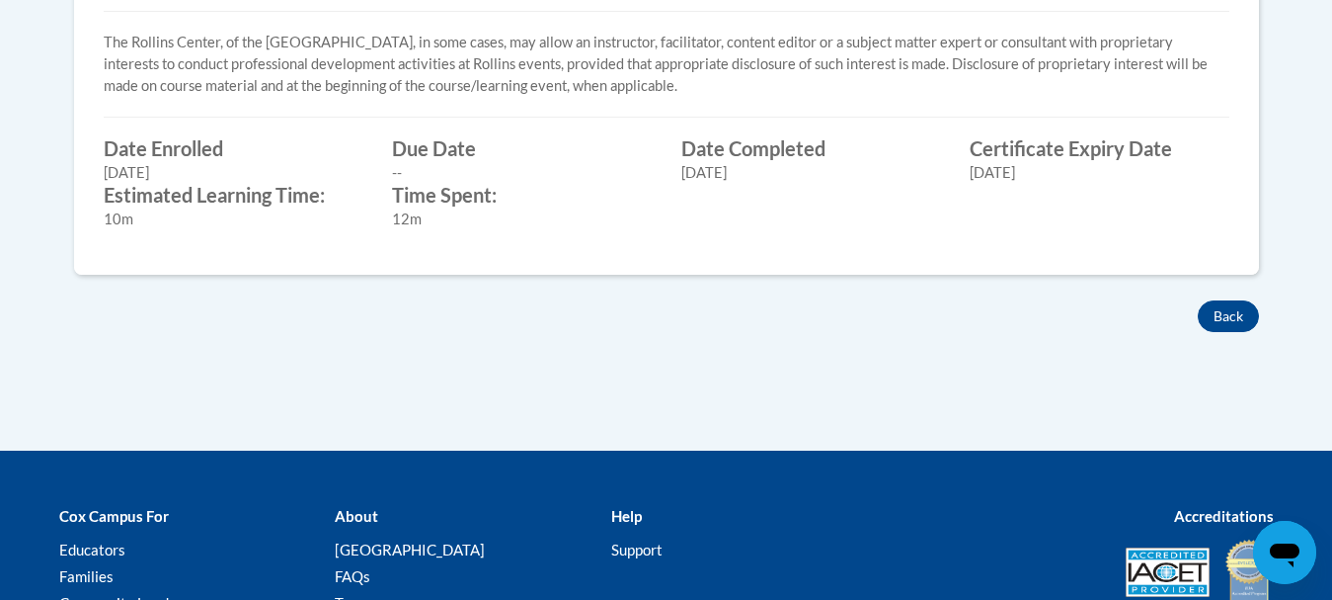
scroll to position [955, 0]
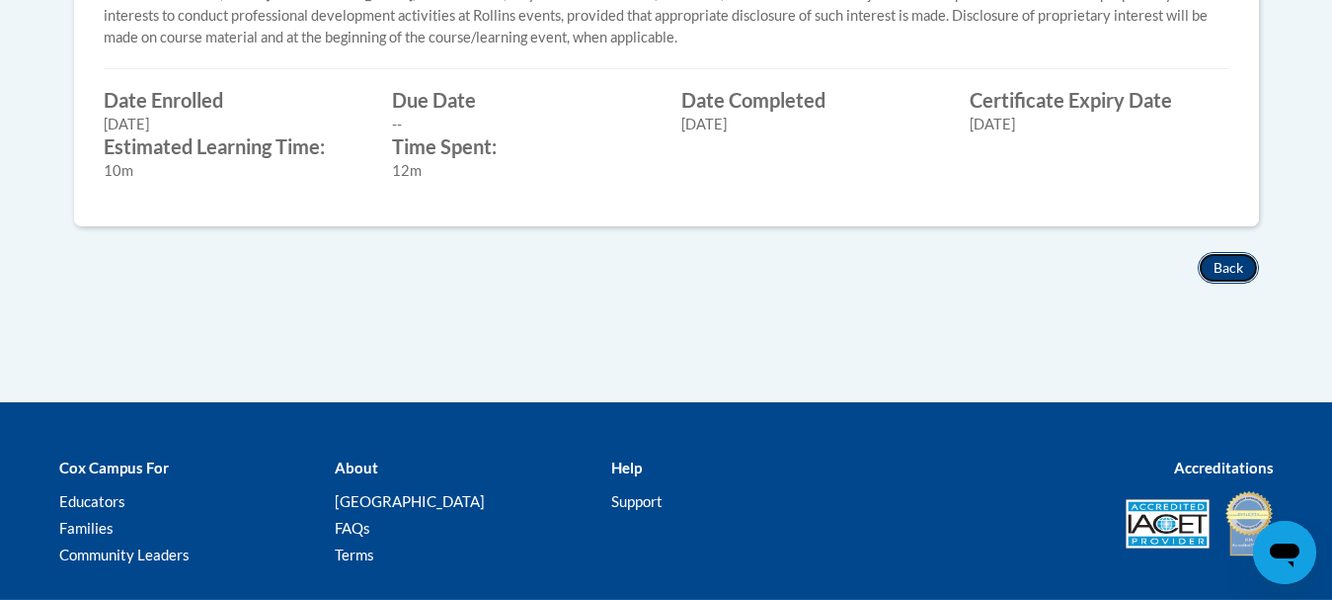
click at [1205, 269] on button "Back" at bounding box center [1228, 268] width 61 height 32
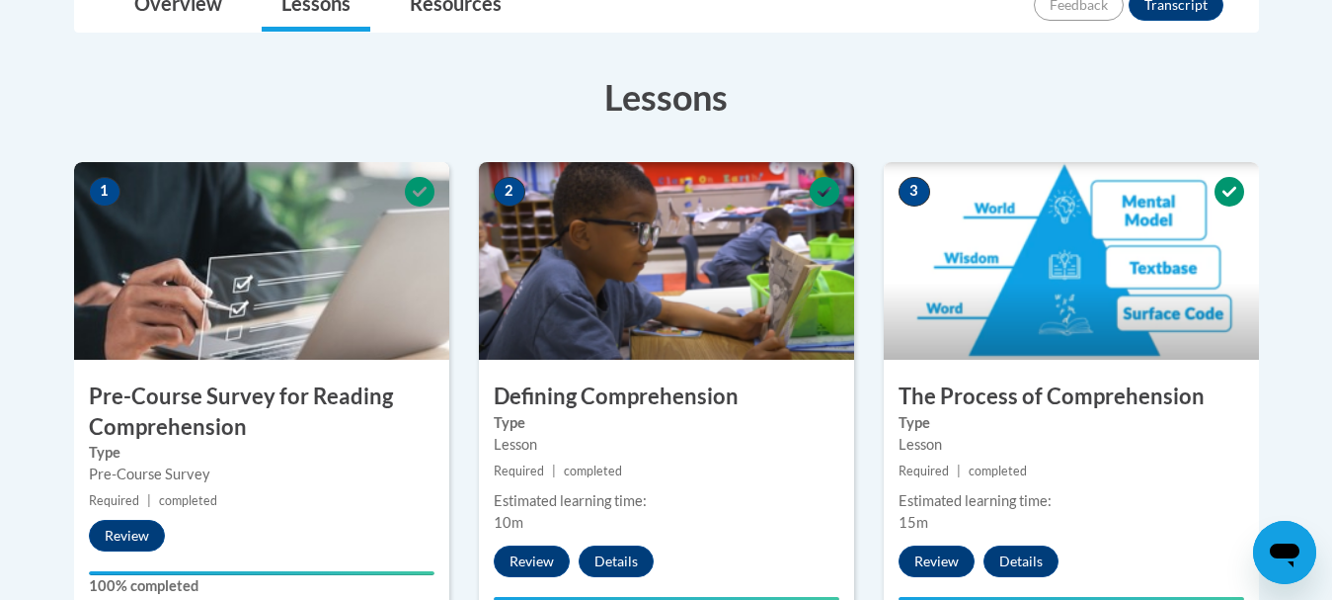
scroll to position [503, 0]
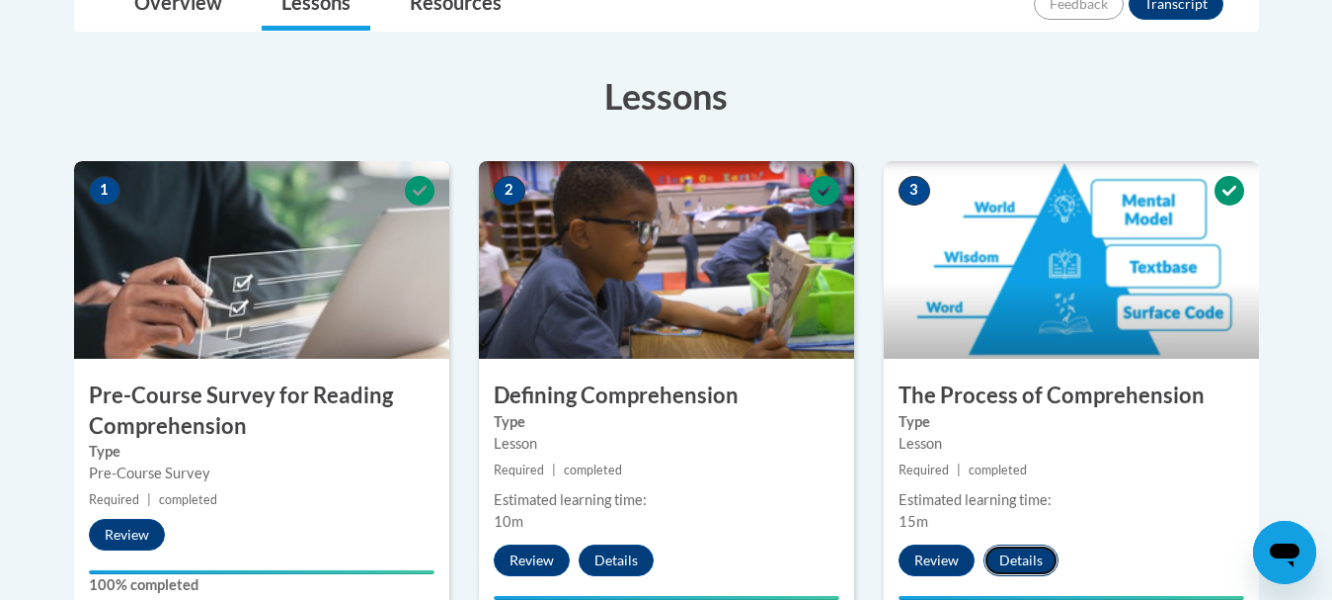
click at [1025, 556] on button "Details" at bounding box center [1021, 560] width 75 height 32
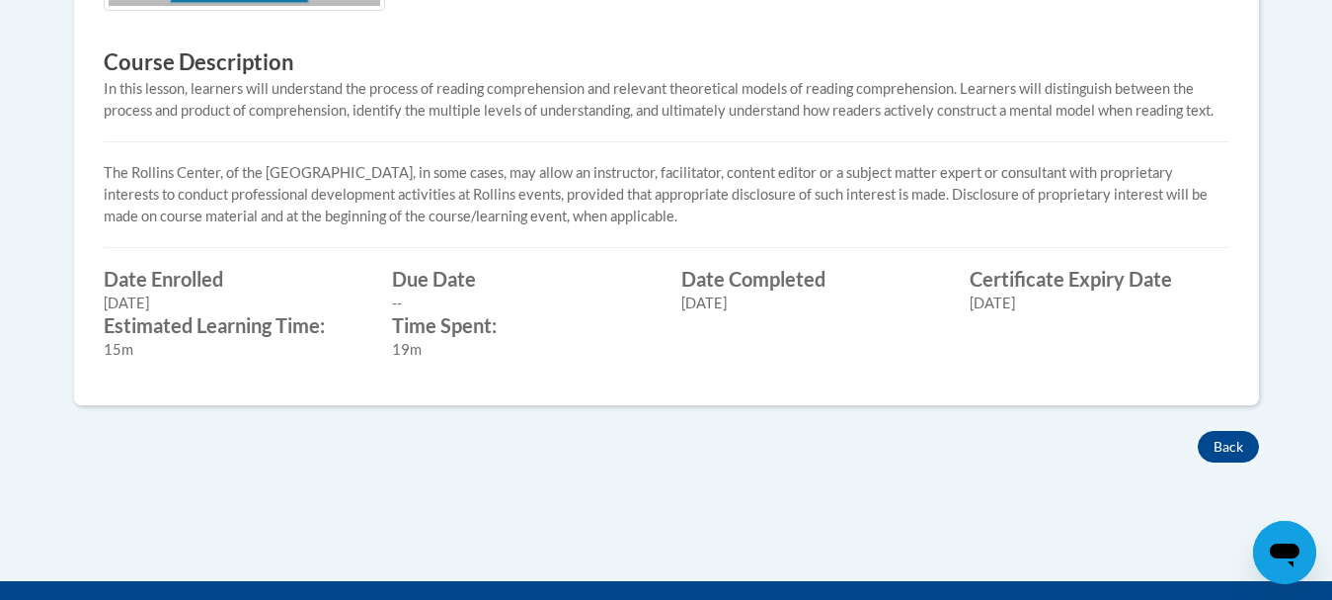
scroll to position [808, 0]
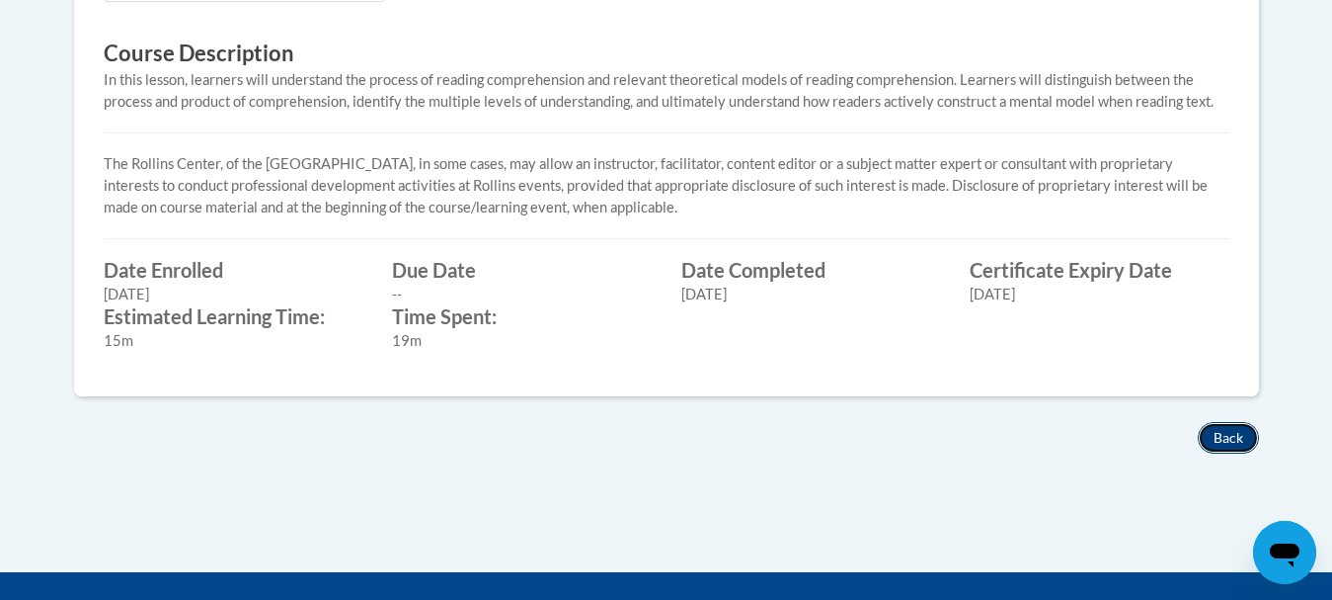
click at [1225, 437] on button "Back" at bounding box center [1228, 438] width 61 height 32
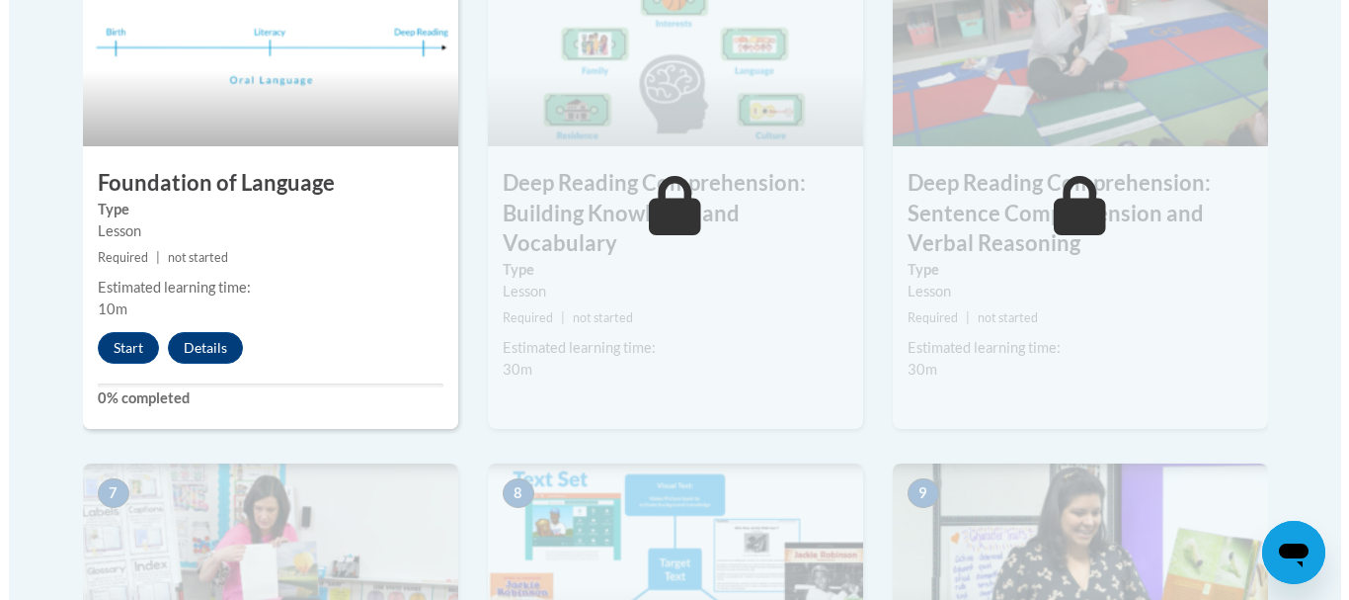
scroll to position [1232, 0]
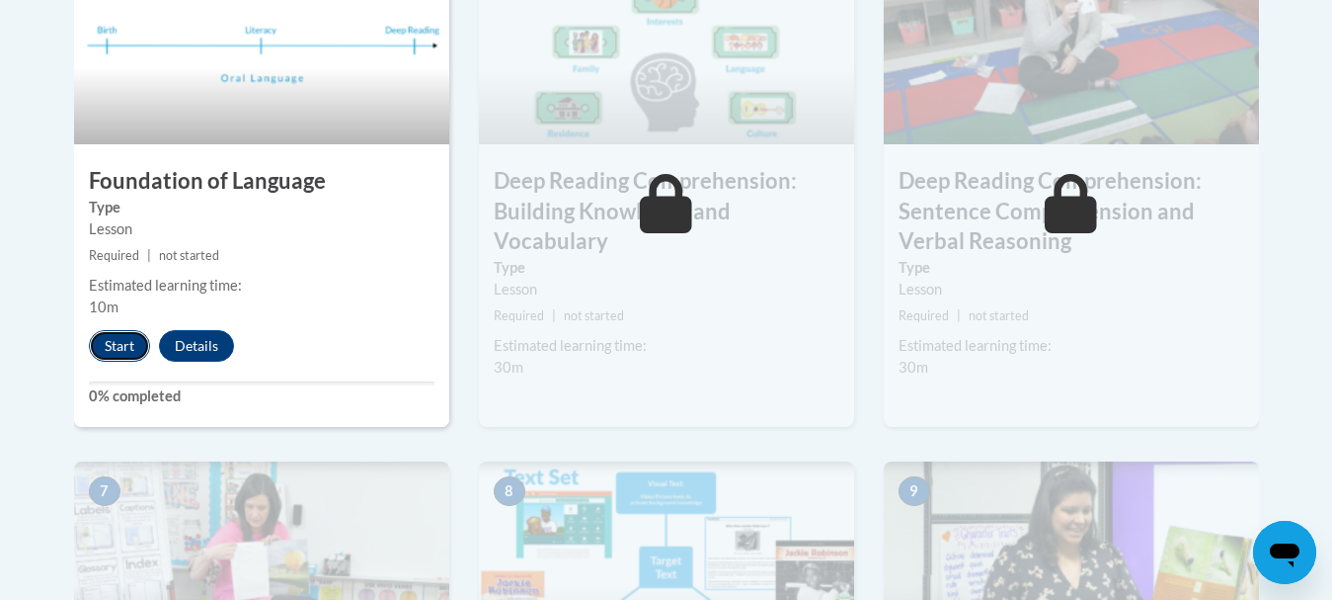
click at [108, 350] on button "Start" at bounding box center [119, 346] width 61 height 32
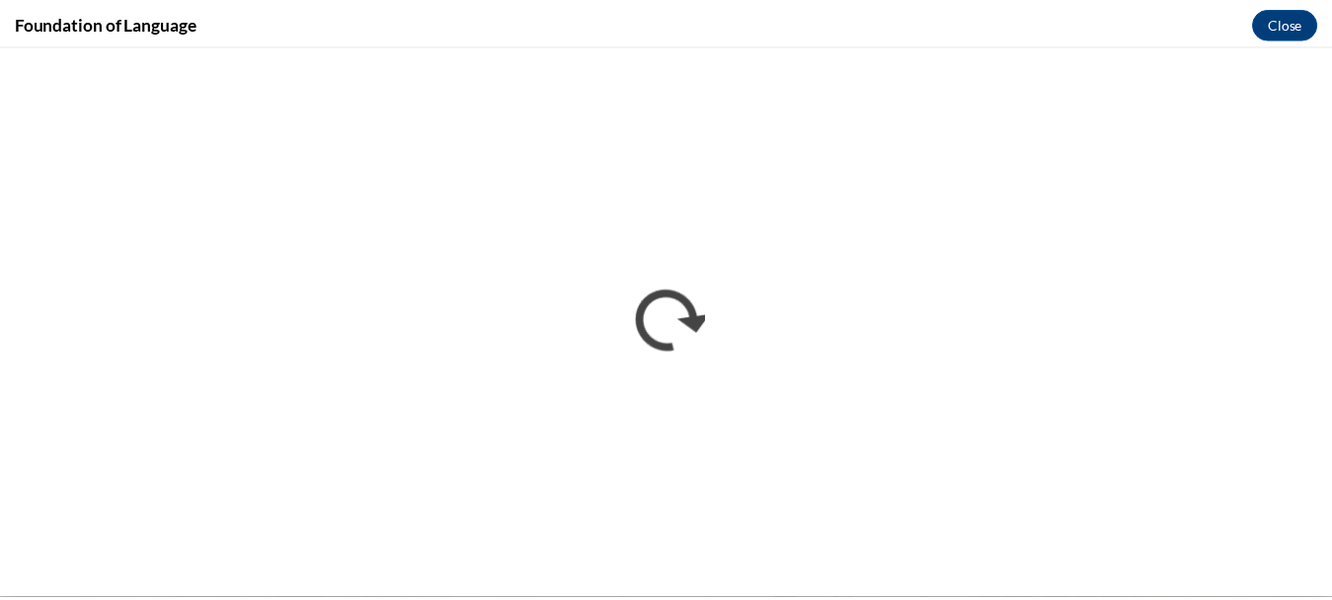
scroll to position [0, 0]
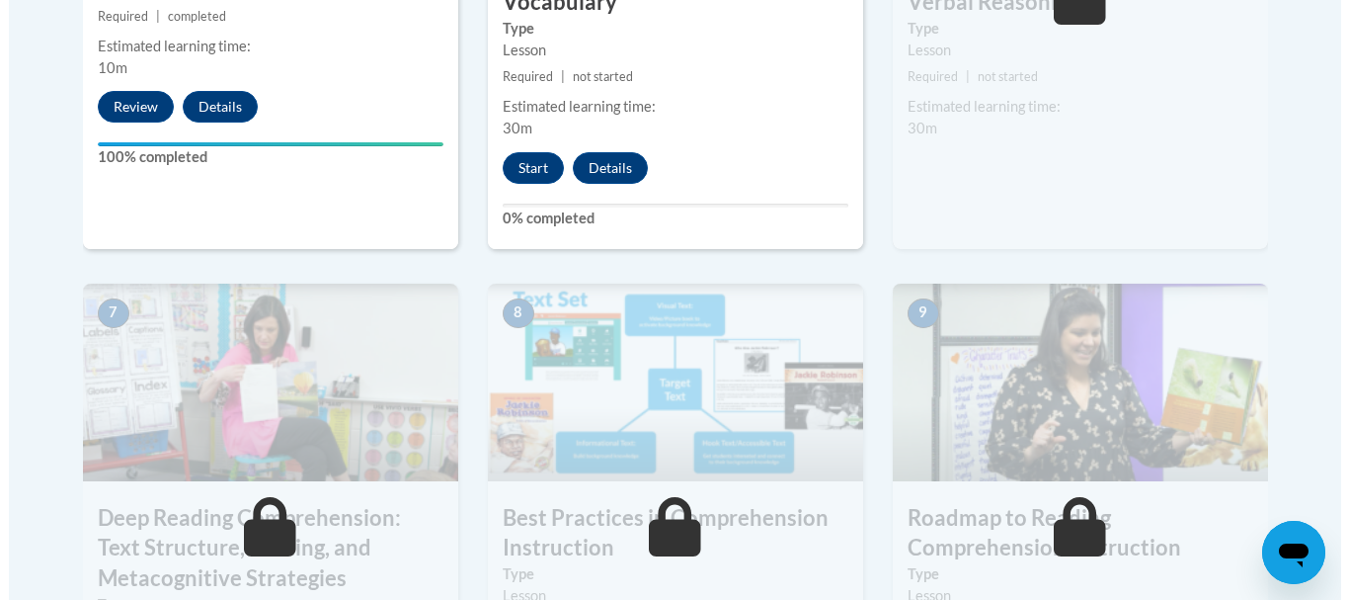
scroll to position [1470, 0]
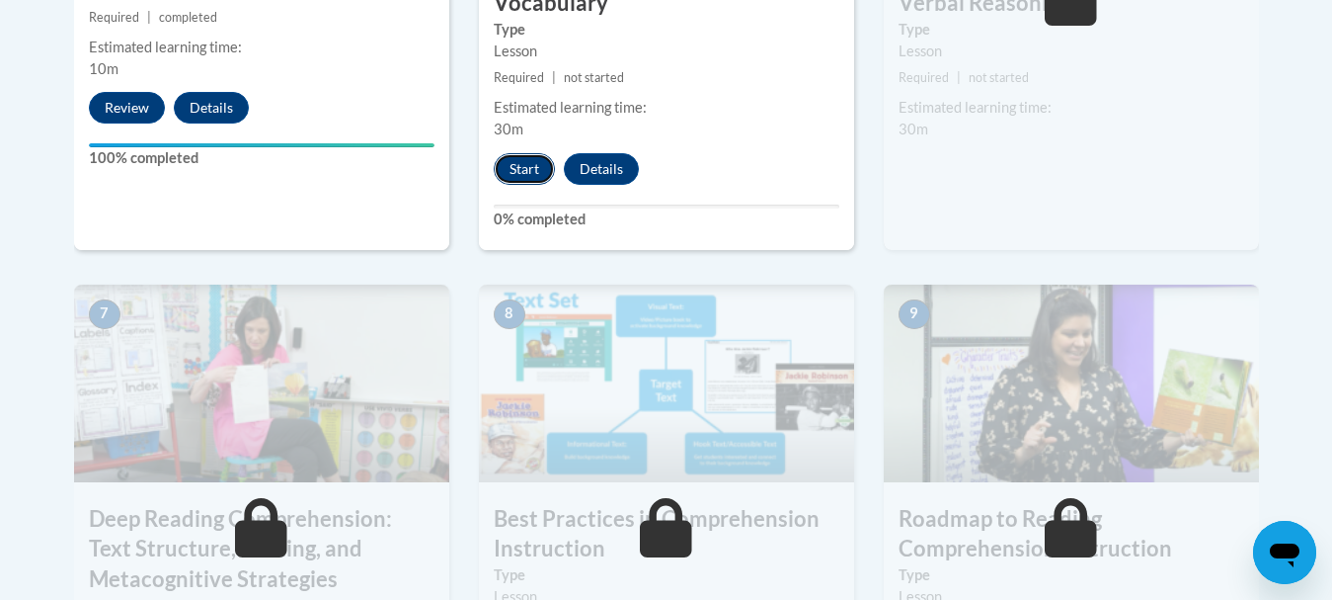
click at [515, 173] on button "Start" at bounding box center [524, 169] width 61 height 32
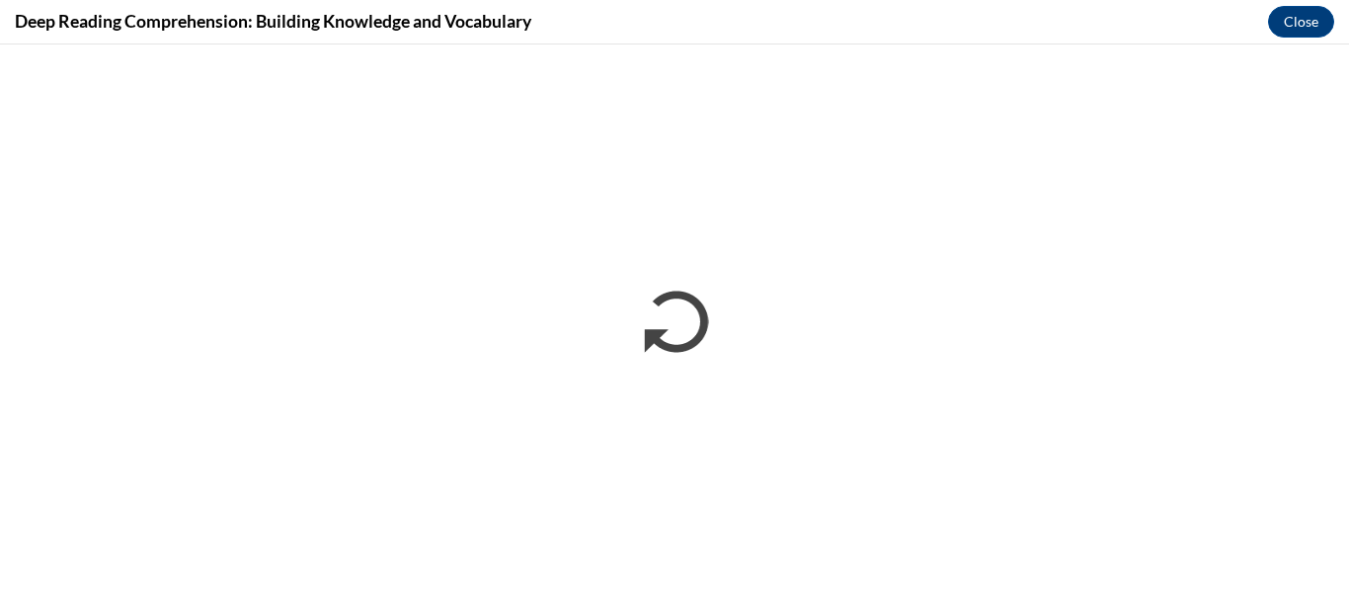
scroll to position [0, 0]
